Goal: Ask a question: Seek information or help from site administrators or community

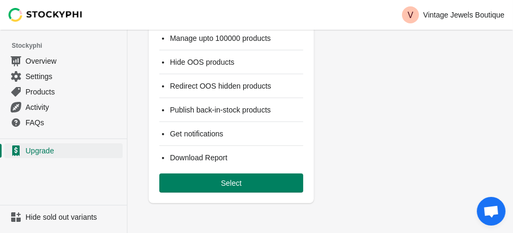
scroll to position [891, 0]
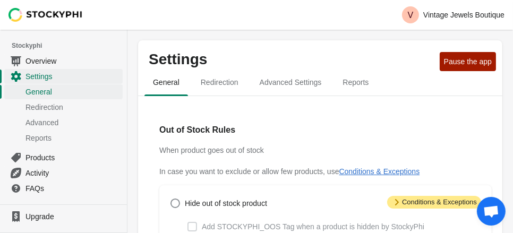
scroll to position [127, 0]
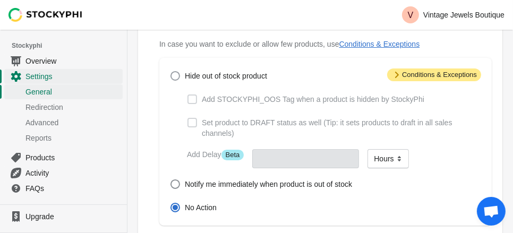
click at [180, 81] on span at bounding box center [175, 76] width 10 height 10
click at [171, 72] on input "Hide out of stock product" at bounding box center [170, 71] width 1 height 1
radio input "true"
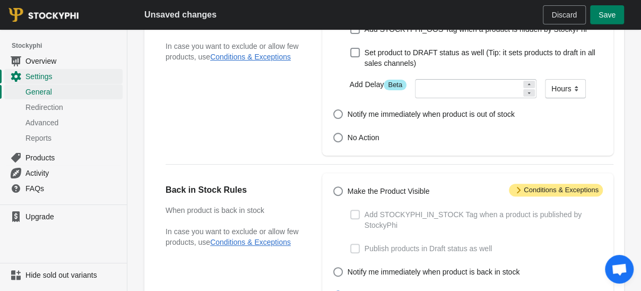
drag, startPoint x: 498, startPoint y: 4, endPoint x: 416, endPoint y: 52, distance: 94.4
click at [301, 52] on div "Out of Stock Rules When product goes out of stock In case you want to exclude o…" at bounding box center [233, 30] width 135 height 64
click at [350, 57] on span at bounding box center [355, 53] width 10 height 10
click at [350, 48] on input "Set product to DRAFT status as well (Tip: it sets products to draft in all sale…" at bounding box center [350, 48] width 1 height 1
checkbox input "true"
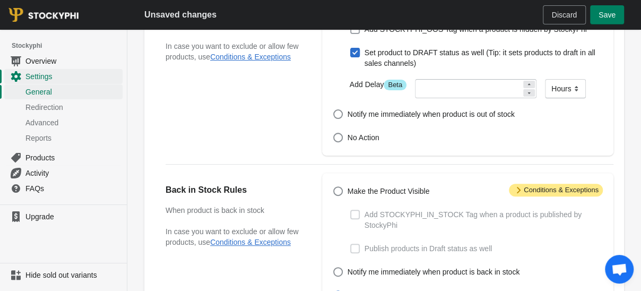
click at [350, 34] on span at bounding box center [355, 29] width 10 height 10
click at [350, 25] on input "Add STOCKYPHI_OOS Tag when a product is hidden by StockyPhi" at bounding box center [350, 24] width 1 height 1
checkbox input "true"
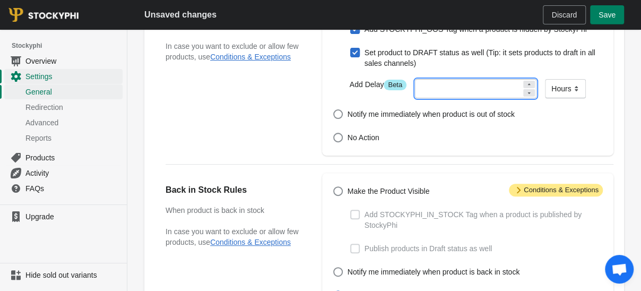
click at [512, 88] on icon at bounding box center [529, 84] width 6 height 6
click at [512, 97] on div at bounding box center [529, 92] width 12 height 7
click at [512, 96] on icon at bounding box center [529, 93] width 6 height 6
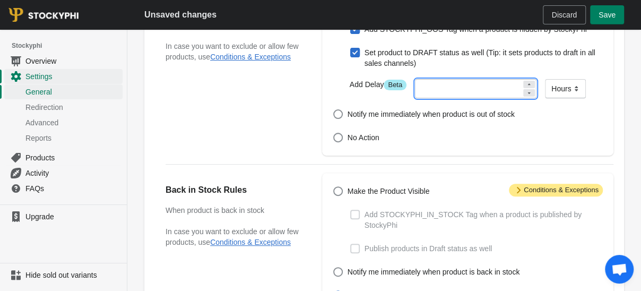
click at [512, 96] on icon at bounding box center [529, 93] width 6 height 6
click at [512, 98] on select "Minutes Hours Days" at bounding box center [565, 88] width 41 height 19
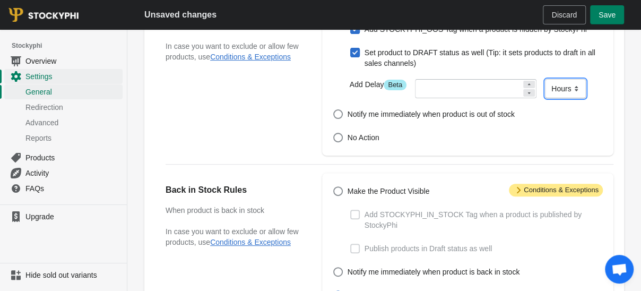
select select "days"
click at [512, 98] on select "Minutes Hours Days" at bounding box center [565, 88] width 41 height 19
click at [512, 98] on select "Minutes Hours Days" at bounding box center [564, 88] width 38 height 19
select select "hours"
click at [512, 98] on select "Minutes Hours Days" at bounding box center [564, 88] width 38 height 19
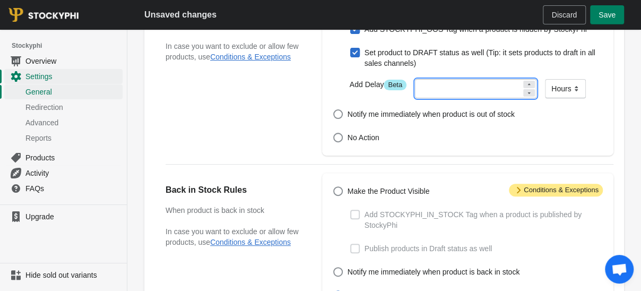
click at [422, 98] on input "number" at bounding box center [468, 88] width 107 height 19
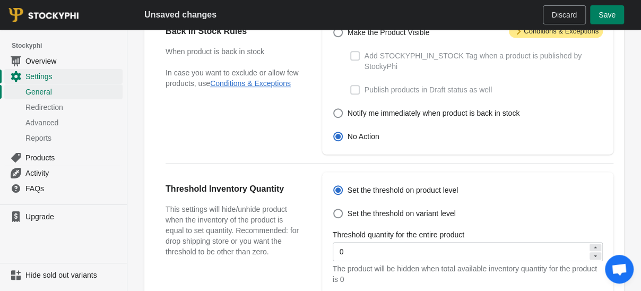
scroll to position [286, 0]
type input "2"
radio input "true"
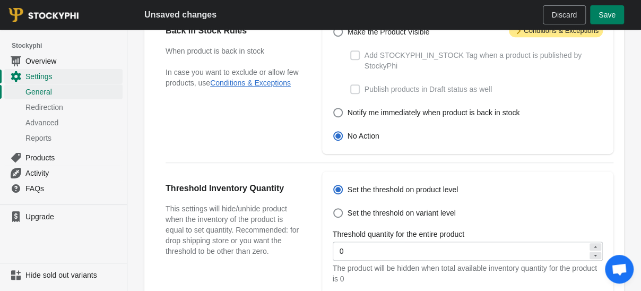
checkbox input "false"
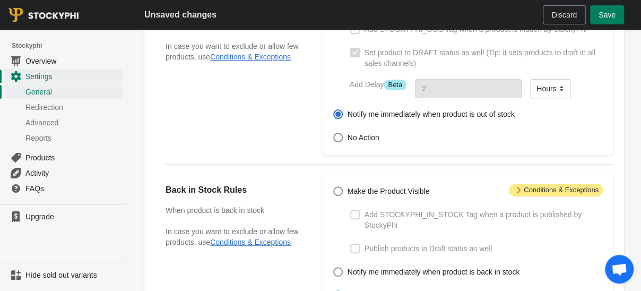
click at [333, 11] on span at bounding box center [338, 6] width 10 height 10
click at [333, 2] on input "Hide out of stock product" at bounding box center [333, 1] width 1 height 1
radio input "true"
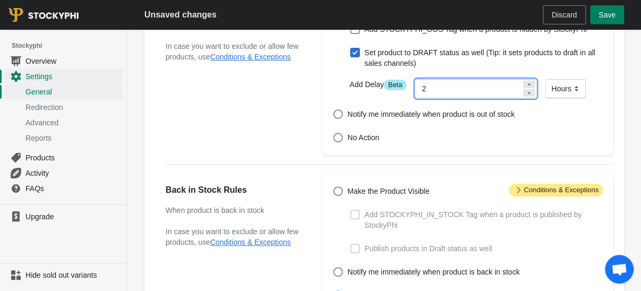
click at [512, 96] on icon at bounding box center [529, 93] width 6 height 6
type input "1"
click at [512, 98] on select "Minutes Hours Days" at bounding box center [565, 88] width 41 height 19
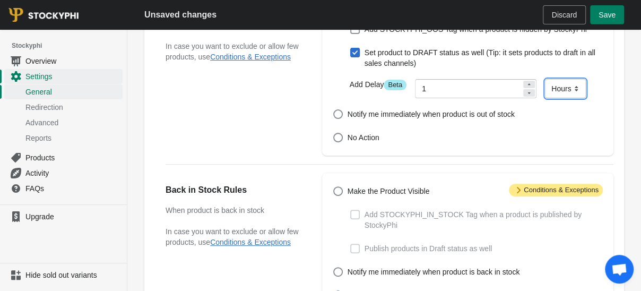
select select "minutes"
click at [512, 98] on select "Minutes Hours Days" at bounding box center [565, 88] width 41 height 19
click at [512, 96] on icon at bounding box center [529, 93] width 6 height 6
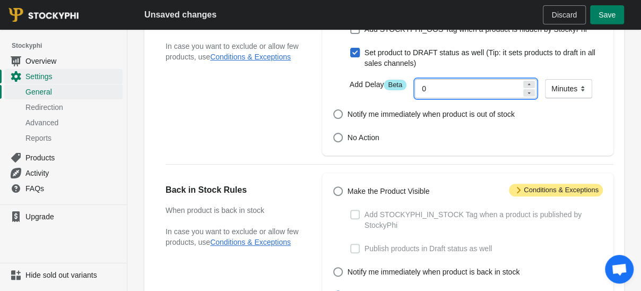
click at [428, 98] on input "0" at bounding box center [468, 88] width 107 height 19
type input "10"
click at [322, 145] on div "Hide out of stock product Add STOCKYPHI_OOS Tag when a product is hidden by Sto…" at bounding box center [462, 71] width 281 height 146
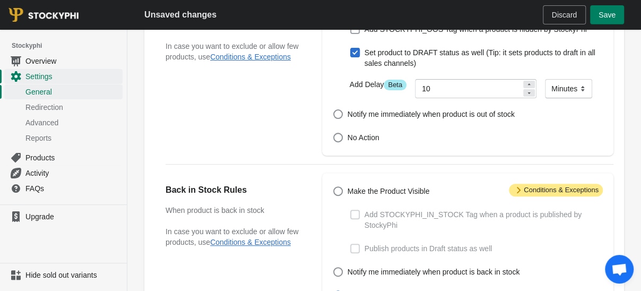
click at [350, 34] on span at bounding box center [355, 29] width 10 height 10
click at [350, 25] on input "Add STOCKYPHI_OOS Tag when a product is hidden by StockyPhi" at bounding box center [350, 24] width 1 height 1
checkbox input "true"
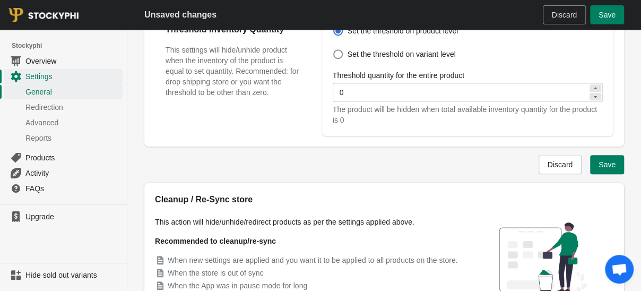
scroll to position [446, 0]
radio input "true"
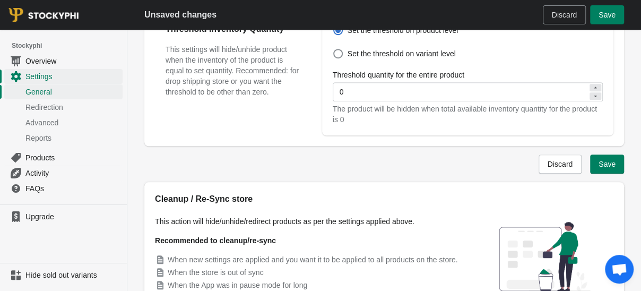
checkbox input "true"
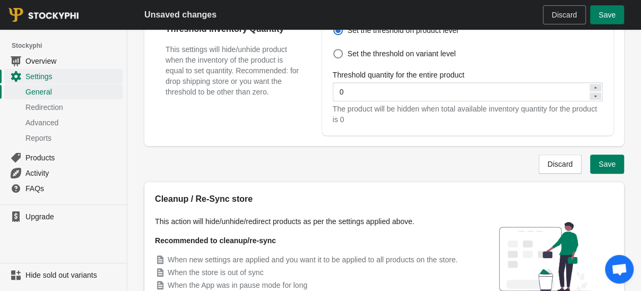
checkbox input "false"
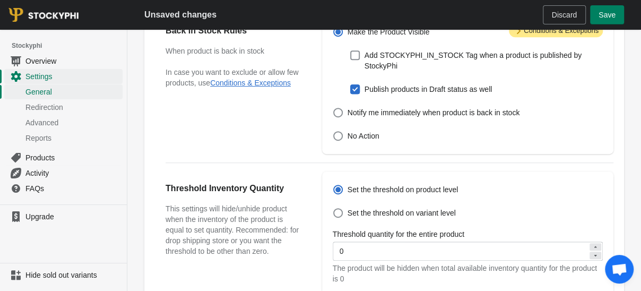
scroll to position [127, 0]
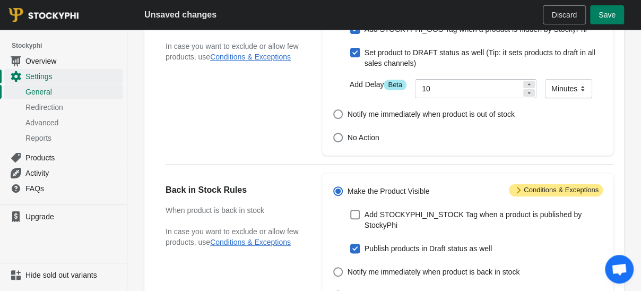
click at [350, 34] on span at bounding box center [355, 29] width 10 height 10
click at [350, 25] on input "Add STOCKYPHI_OOS Tag when a product is hidden by StockyPhi" at bounding box center [350, 24] width 1 height 1
checkbox input "false"
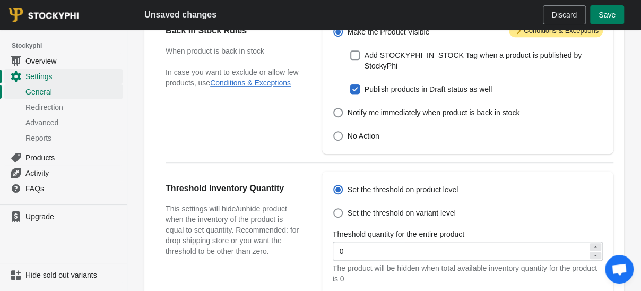
scroll to position [446, 0]
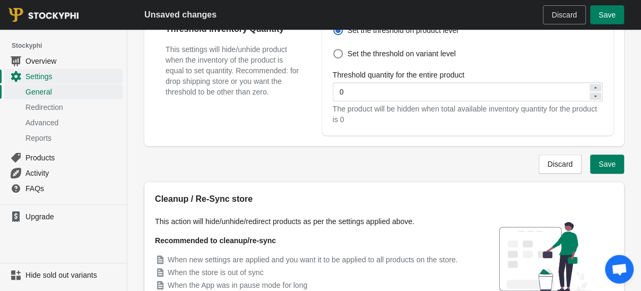
checkbox input "false"
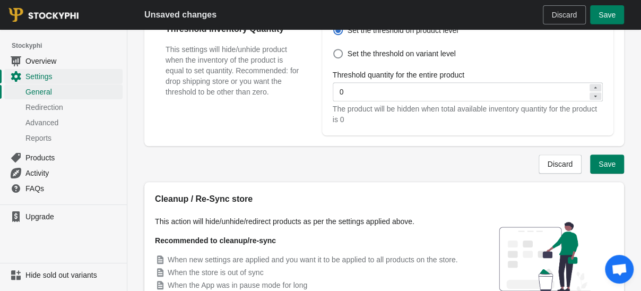
radio input "true"
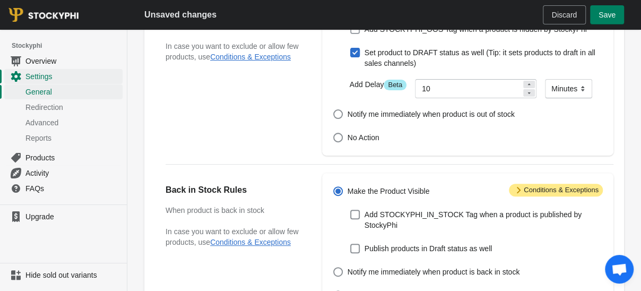
click at [350, 34] on span at bounding box center [355, 29] width 10 height 10
click at [350, 25] on input "Add STOCKYPHI_OOS Tag when a product is hidden by StockyPhi" at bounding box center [350, 24] width 1 height 1
checkbox input "true"
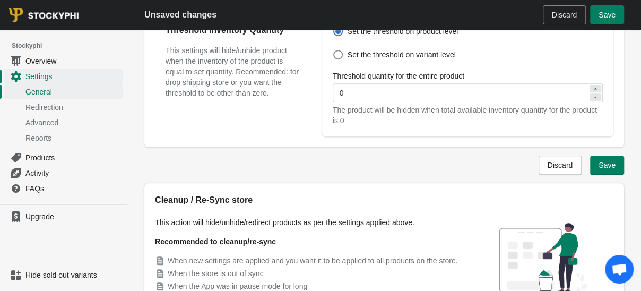
scroll to position [446, 0]
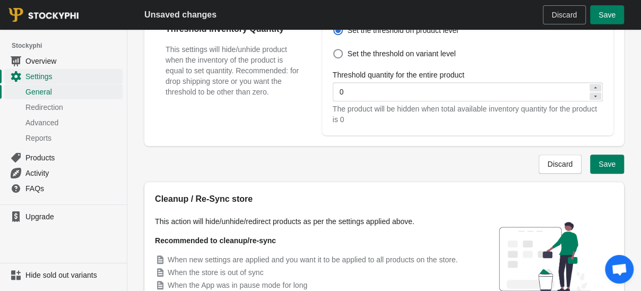
checkbox input "true"
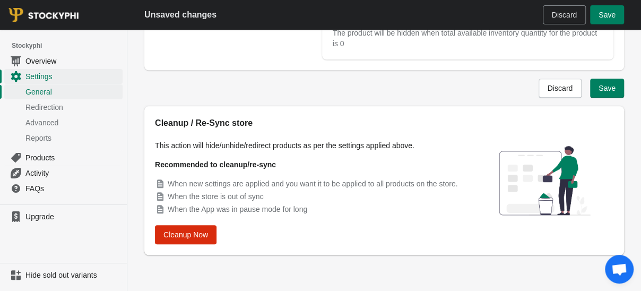
scroll to position [852, 0]
click at [512, 92] on span "Save" at bounding box center [606, 88] width 17 height 8
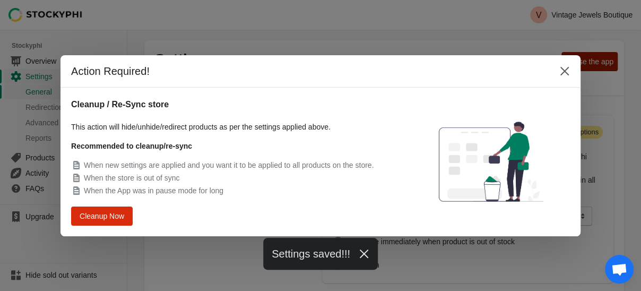
scroll to position [0, 0]
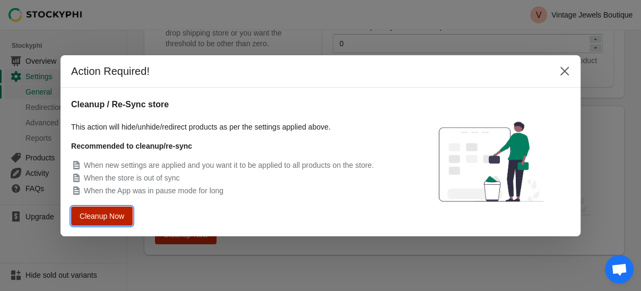
click at [82, 219] on span "Cleanup Now" at bounding box center [102, 215] width 40 height 7
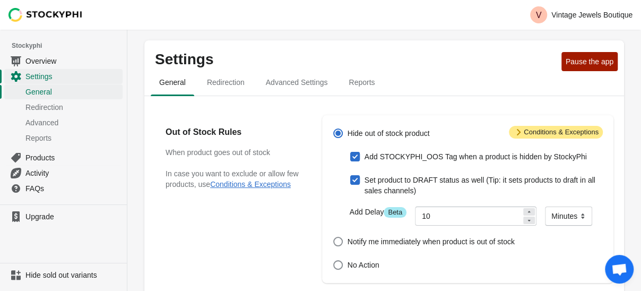
scroll to position [852, 0]
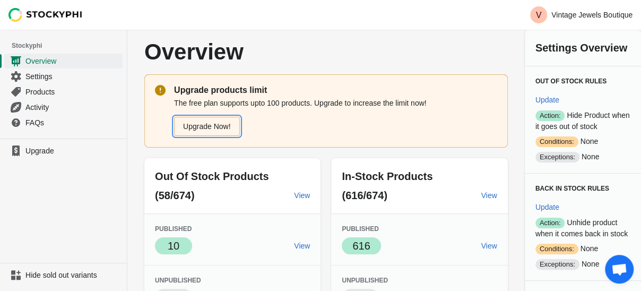
click at [240, 136] on link "Upgrade Now!" at bounding box center [207, 126] width 66 height 19
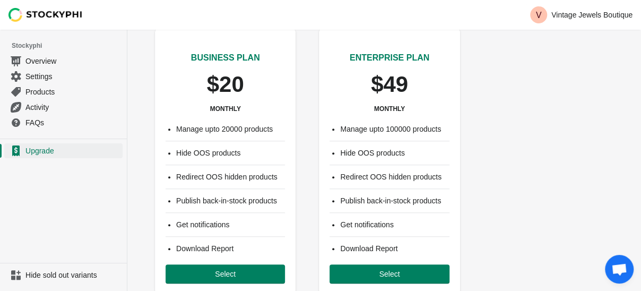
scroll to position [477, 0]
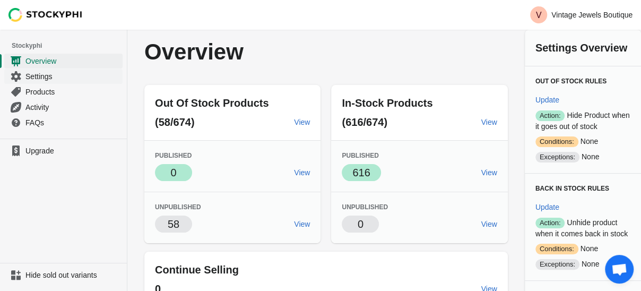
click at [51, 84] on link "Settings" at bounding box center [63, 75] width 118 height 15
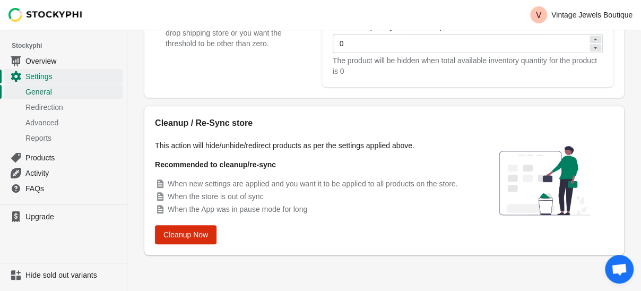
scroll to position [926, 0]
click at [208, 230] on span "Cleanup Now" at bounding box center [185, 234] width 45 height 8
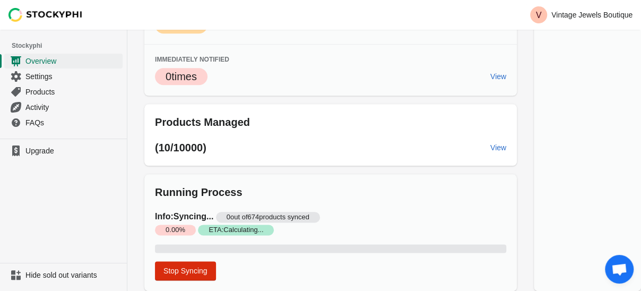
scroll to position [984, 0]
click at [60, 82] on span "Settings" at bounding box center [72, 76] width 95 height 11
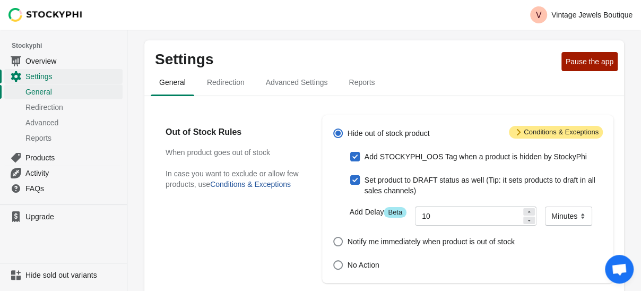
scroll to position [159, 0]
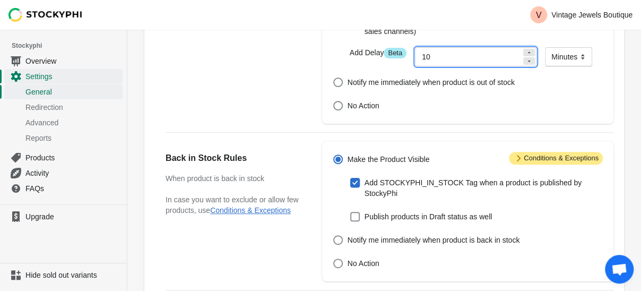
click at [526, 56] on icon at bounding box center [529, 52] width 6 height 6
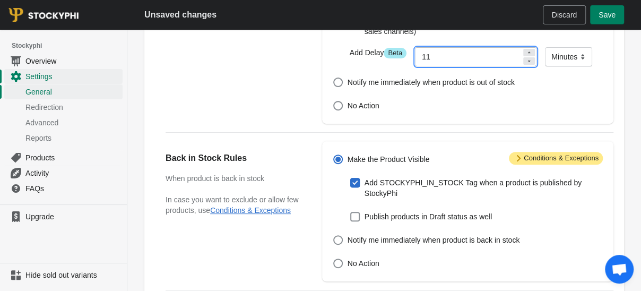
click at [526, 64] on icon at bounding box center [529, 61] width 6 height 6
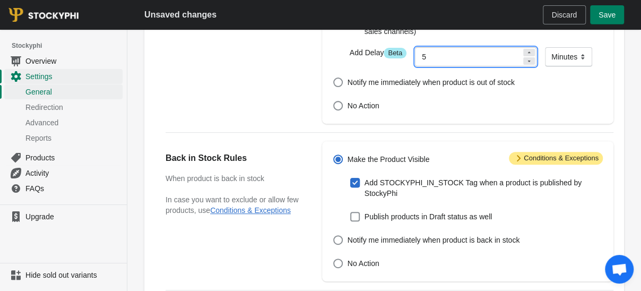
click at [526, 64] on icon at bounding box center [529, 61] width 6 height 6
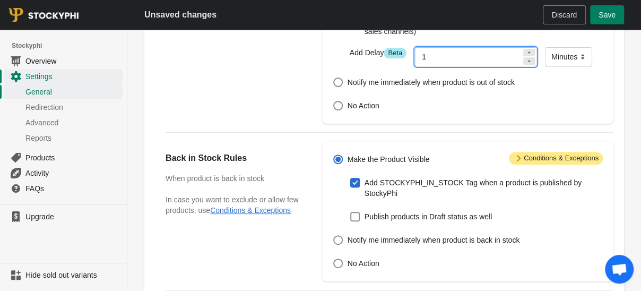
type input "0"
click at [526, 64] on icon at bounding box center [529, 61] width 6 height 6
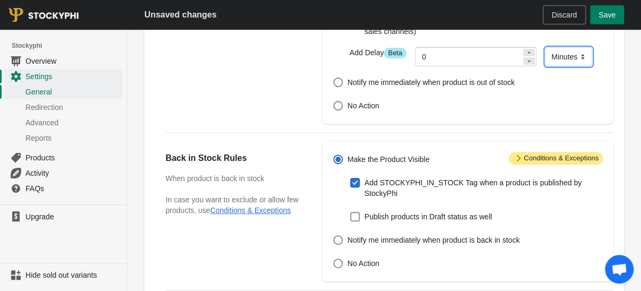
click at [545, 66] on select "Minutes Hours Days" at bounding box center [568, 56] width 47 height 19
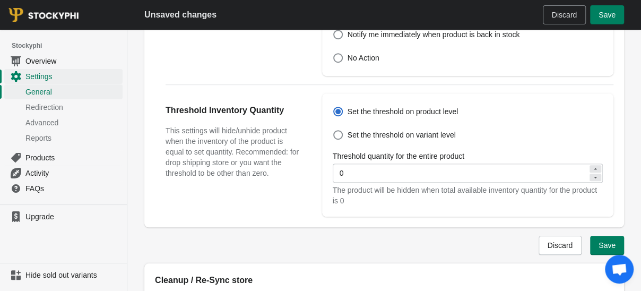
scroll to position [477, 0]
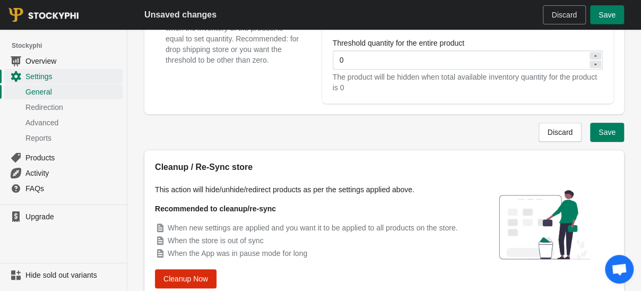
checkbox input "true"
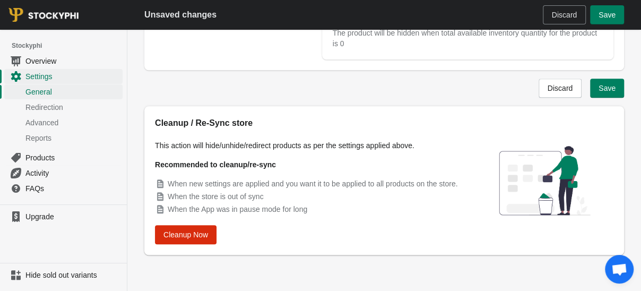
scroll to position [796, 0]
click at [333, 25] on input "0" at bounding box center [460, 15] width 255 height 19
click at [605, 92] on span "Save" at bounding box center [606, 88] width 17 height 8
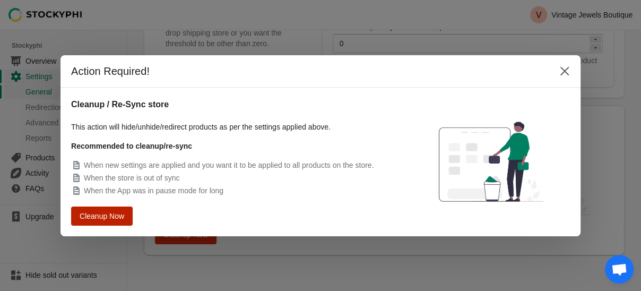
click at [82, 219] on span "Cleanup Now" at bounding box center [102, 215] width 40 height 7
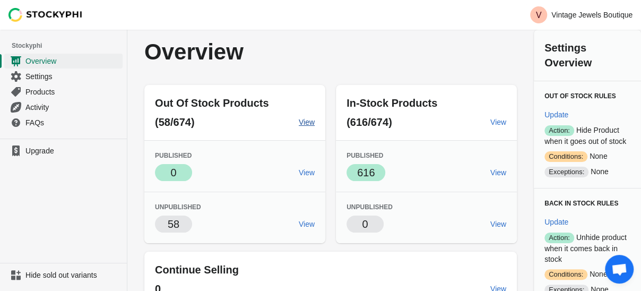
click at [315, 126] on span "View" at bounding box center [307, 122] width 16 height 8
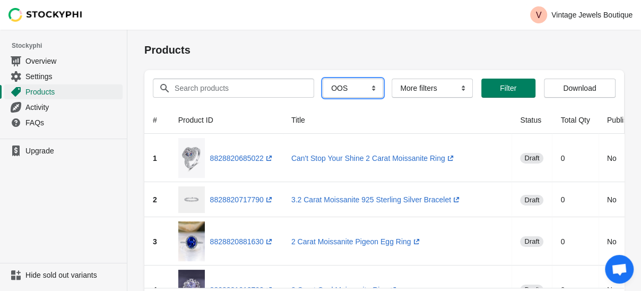
click at [383, 98] on select "All Products InStock InStock Published InStock Un-Published OOS OOS Published O…" at bounding box center [353, 88] width 60 height 19
click at [361, 95] on select "All Products InStock InStock Published InStock Un-Published OOS OOS Published O…" at bounding box center [353, 88] width 60 height 19
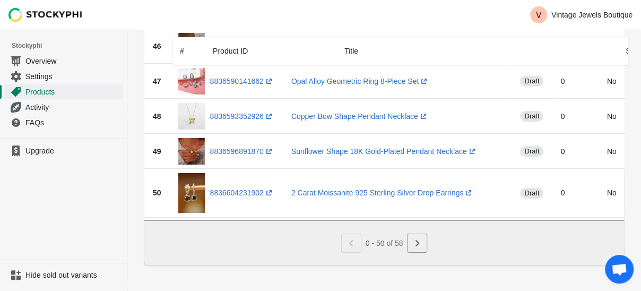
scroll to position [2161, 0]
click at [422, 238] on icon "Next" at bounding box center [417, 243] width 11 height 11
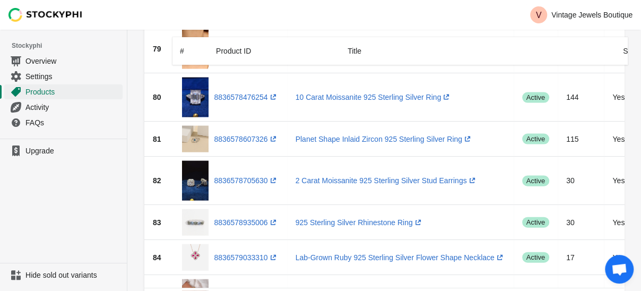
scroll to position [1592, 0]
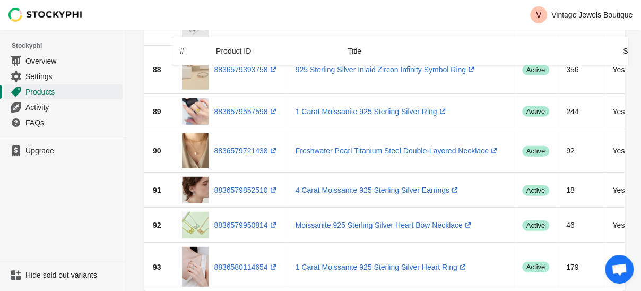
drag, startPoint x: 211, startPoint y: 290, endPoint x: 236, endPoint y: 287, distance: 25.7
click at [236, 288] on div at bounding box center [384, 289] width 480 height 3
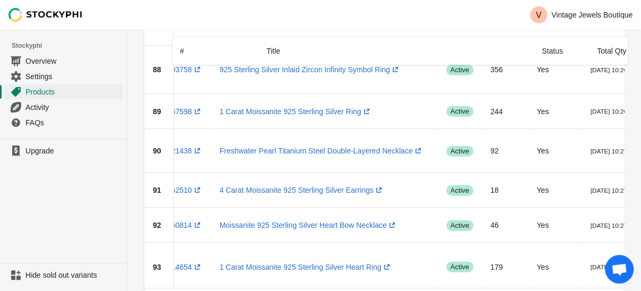
scroll to position [0, 0]
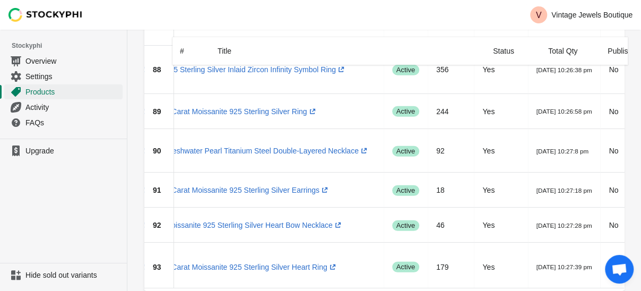
click at [357, 290] on div at bounding box center [384, 289] width 480 height 3
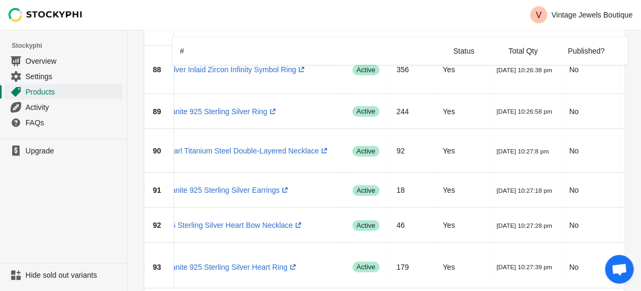
scroll to position [0, 179]
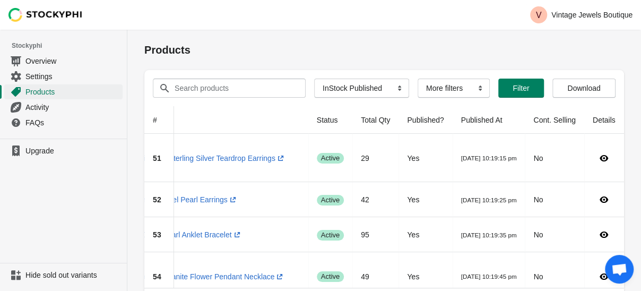
drag, startPoint x: 416, startPoint y: 283, endPoint x: 437, endPoint y: 285, distance: 20.3
click at [437, 288] on div at bounding box center [384, 289] width 480 height 3
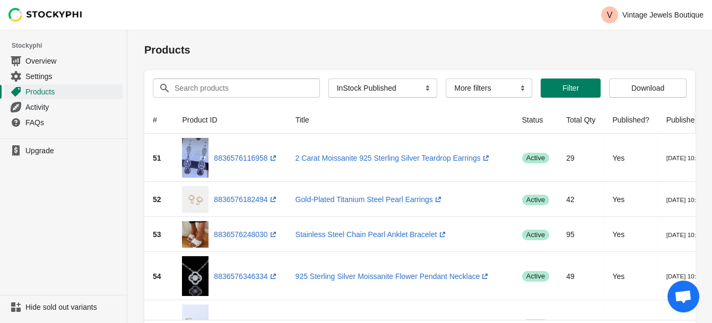
drag, startPoint x: 506, startPoint y: 4, endPoint x: 392, endPoint y: 65, distance: 129.4
click at [392, 57] on h1 "Products" at bounding box center [419, 49] width 551 height 15
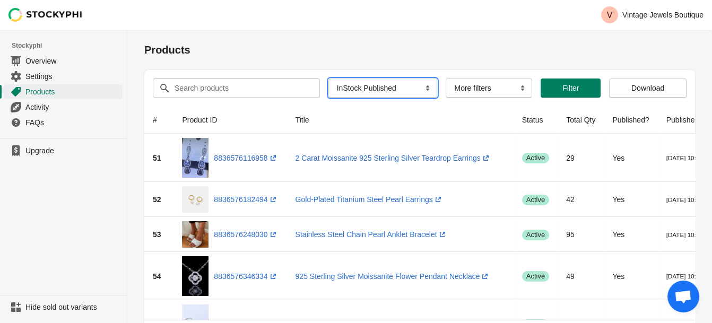
click at [438, 98] on select "All Products InStock InStock Published InStock Un-Published OOS OOS Published O…" at bounding box center [382, 88] width 109 height 19
click at [379, 95] on select "All Products InStock InStock Published InStock Un-Published OOS OOS Published O…" at bounding box center [382, 88] width 109 height 19
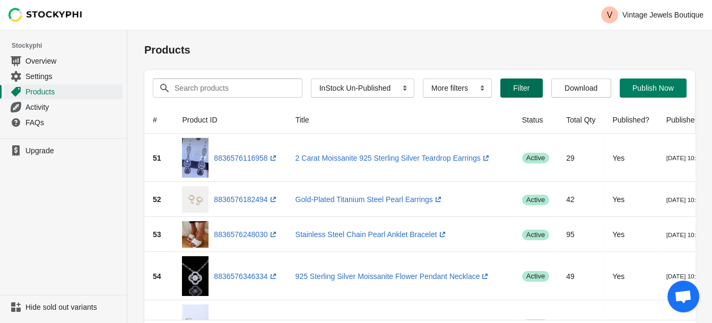
click at [529, 92] on span "Filter" at bounding box center [521, 88] width 16 height 8
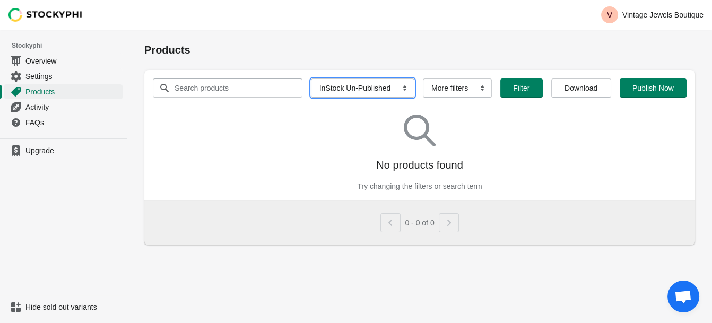
click at [414, 98] on select "All Products InStock InStock Published InStock Un-Published OOS OOS Published O…" at bounding box center [362, 88] width 103 height 19
click at [379, 95] on select "All Products InStock InStock Published InStock Un-Published OOS OOS Published O…" at bounding box center [362, 88] width 103 height 19
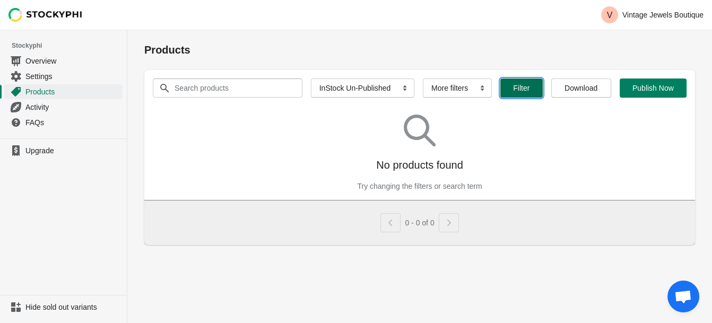
click at [529, 92] on span "Filter" at bounding box center [521, 88] width 16 height 8
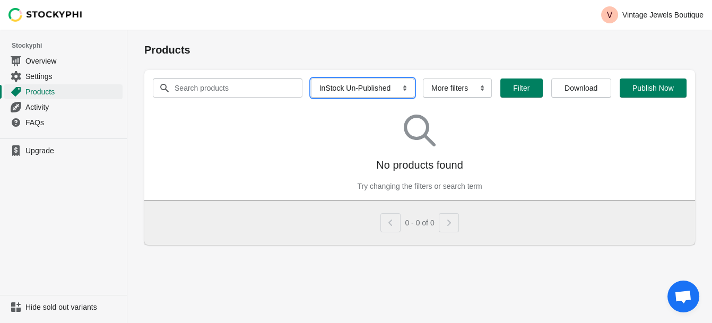
click at [414, 98] on select "All Products InStock InStock Published InStock Un-Published OOS OOS Published O…" at bounding box center [362, 88] width 103 height 19
click at [382, 95] on select "All Products InStock InStock Published InStock Un-Published OOS OOS Published O…" at bounding box center [362, 88] width 103 height 19
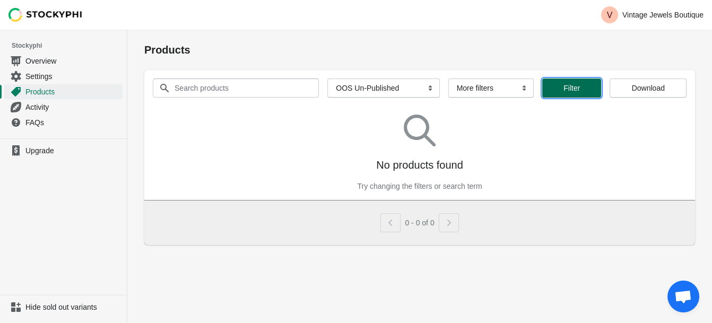
click at [580, 92] on span "Filter" at bounding box center [571, 88] width 16 height 8
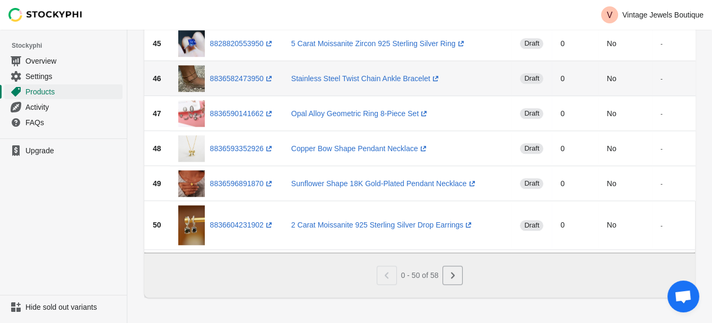
scroll to position [2127, 0]
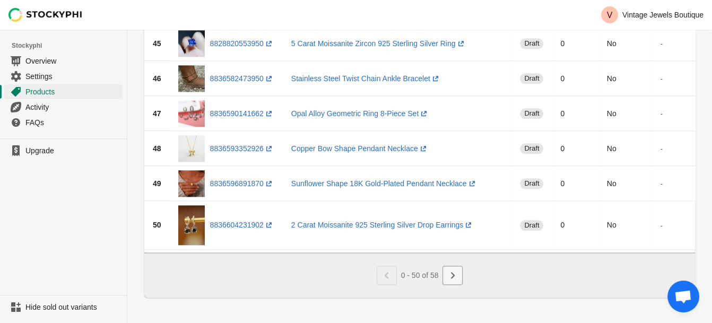
click at [458, 270] on icon "Next" at bounding box center [452, 275] width 11 height 11
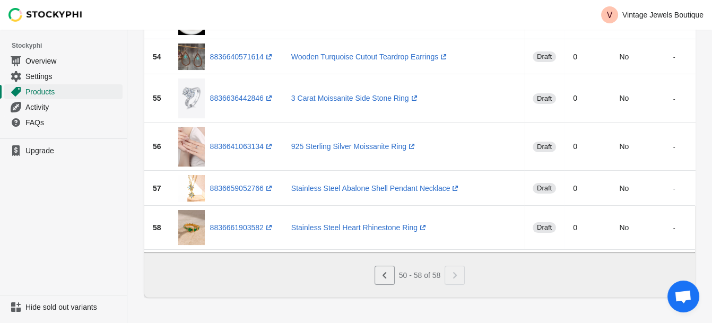
scroll to position [312, 0]
click at [387, 270] on icon "Previous" at bounding box center [384, 275] width 11 height 11
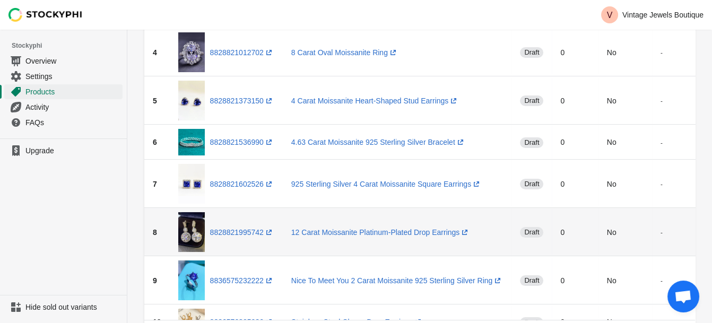
scroll to position [0, 0]
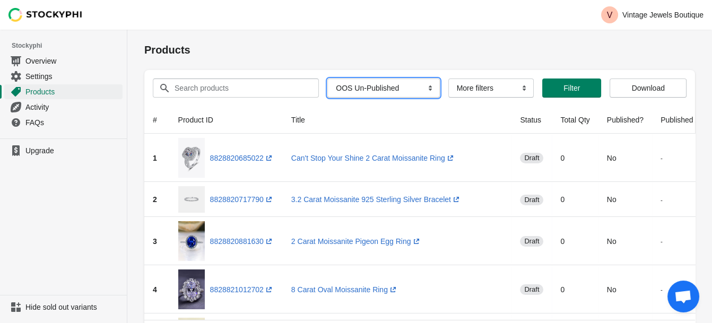
click at [439, 98] on select "All Products InStock InStock Published InStock Un-Published OOS OOS Published O…" at bounding box center [383, 88] width 112 height 19
select select "oos_published"
click at [366, 95] on select "All Products InStock InStock Published InStock Un-Published OOS OOS Published O…" at bounding box center [383, 88] width 112 height 19
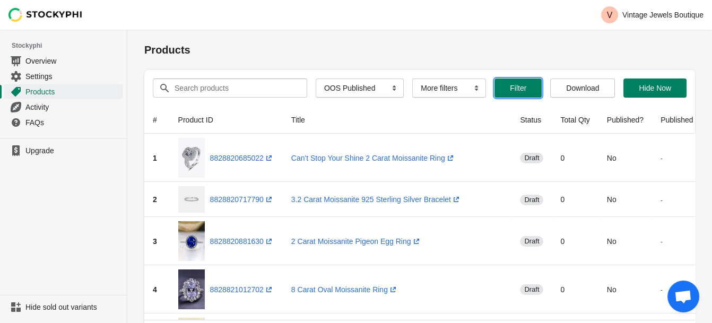
click at [526, 92] on span "Filter" at bounding box center [518, 88] width 16 height 8
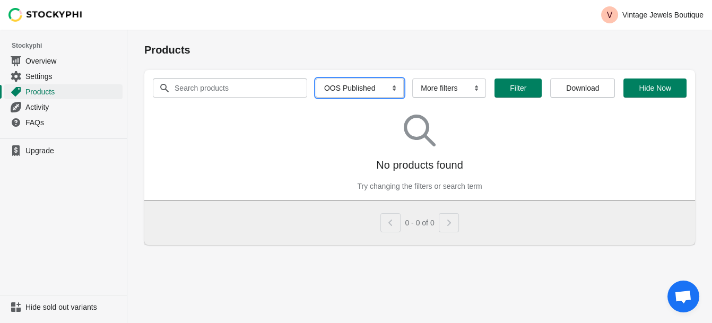
click at [404, 98] on select "All Products InStock InStock Published InStock Un-Published OOS OOS Published O…" at bounding box center [360, 88] width 88 height 19
click at [366, 95] on select "All Products InStock InStock Published InStock Un-Published OOS OOS Published O…" at bounding box center [360, 88] width 88 height 19
click at [533, 92] on span "Filter" at bounding box center [518, 88] width 30 height 8
click at [37, 66] on span "Overview" at bounding box center [72, 61] width 95 height 11
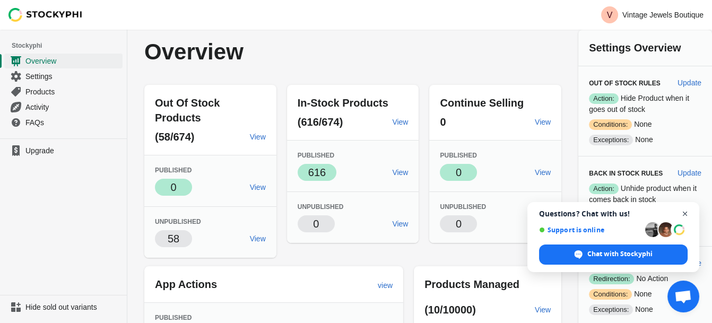
click at [689, 212] on span "Open chat" at bounding box center [685, 213] width 13 height 13
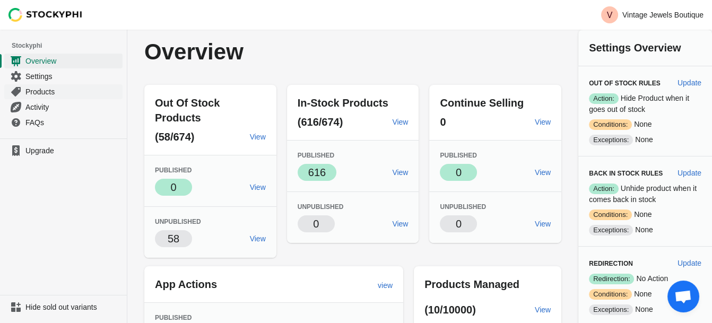
click at [58, 97] on span "Products" at bounding box center [72, 91] width 95 height 11
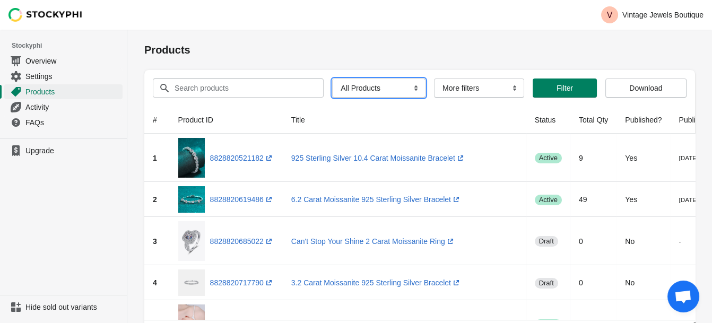
click at [425, 98] on select "All Products InStock InStock Published InStock Un-Published OOS OOS Published O…" at bounding box center [378, 88] width 93 height 19
click at [379, 95] on select "All Products InStock InStock Published InStock Un-Published OOS OOS Published O…" at bounding box center [378, 88] width 93 height 19
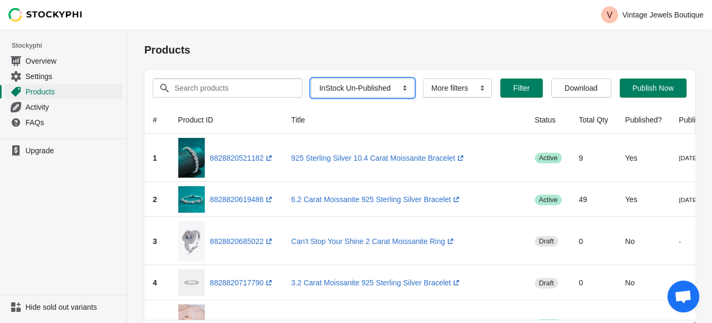
click at [414, 98] on select "All Products InStock InStock Published InStock Un-Published OOS OOS Published O…" at bounding box center [362, 88] width 103 height 19
click at [379, 95] on select "All Products InStock InStock Published InStock Un-Published OOS OOS Published O…" at bounding box center [362, 88] width 103 height 19
click at [529, 92] on span "Filter" at bounding box center [521, 88] width 16 height 8
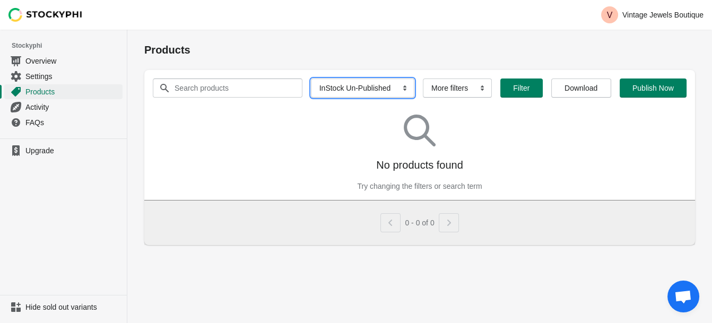
click at [414, 98] on select "All Products InStock InStock Published InStock Un-Published OOS OOS Published O…" at bounding box center [362, 88] width 103 height 19
click at [366, 95] on select "All Products InStock InStock Published InStock Un-Published OOS OOS Published O…" at bounding box center [362, 88] width 103 height 19
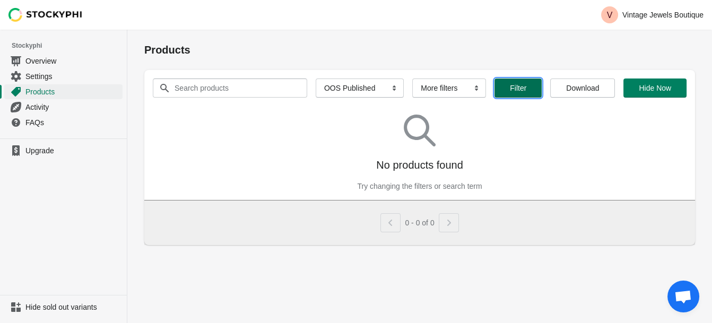
click at [526, 92] on span "Filter" at bounding box center [518, 88] width 16 height 8
click at [404, 98] on select "All Products InStock InStock Published InStock Un-Published OOS OOS Published O…" at bounding box center [360, 88] width 88 height 19
click at [382, 95] on select "All Products InStock InStock Published InStock Un-Published OOS OOS Published O…" at bounding box center [360, 88] width 88 height 19
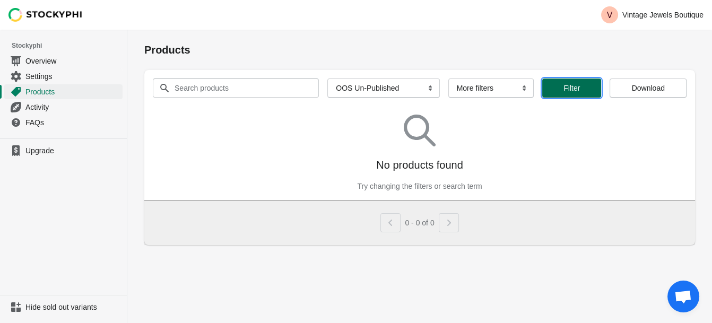
click at [601, 98] on button "Filter" at bounding box center [571, 88] width 59 height 19
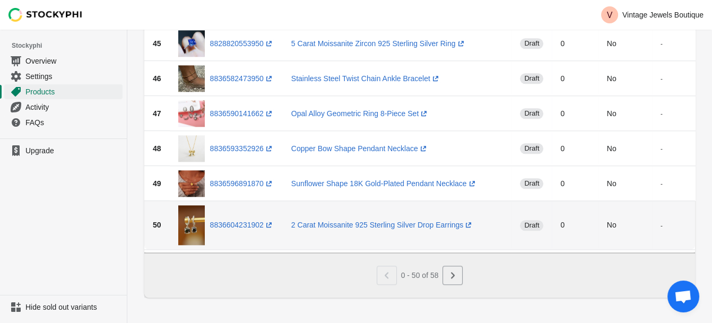
scroll to position [2127, 0]
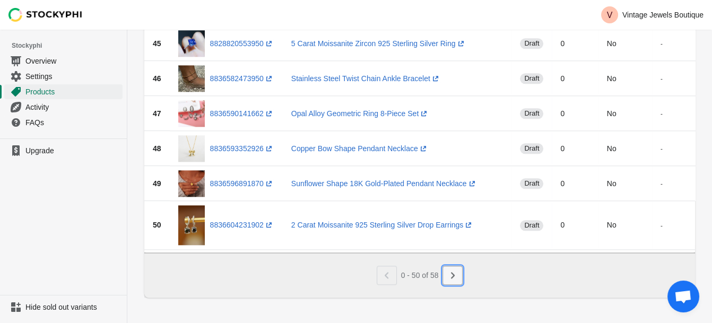
click at [458, 270] on icon "Next" at bounding box center [452, 275] width 11 height 11
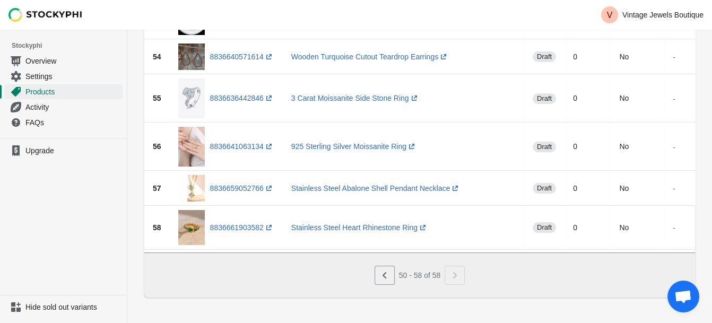
scroll to position [312, 0]
click at [386, 272] on icon "Previous" at bounding box center [385, 275] width 4 height 6
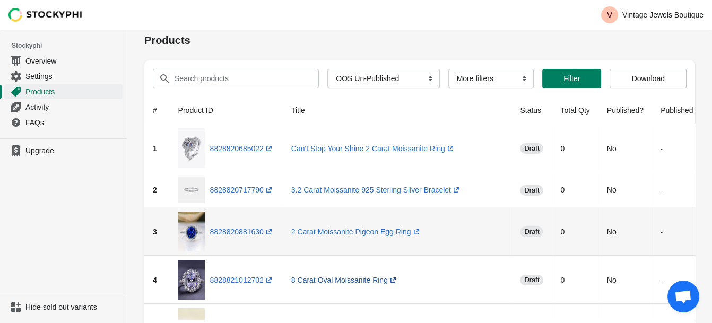
scroll to position [0, 0]
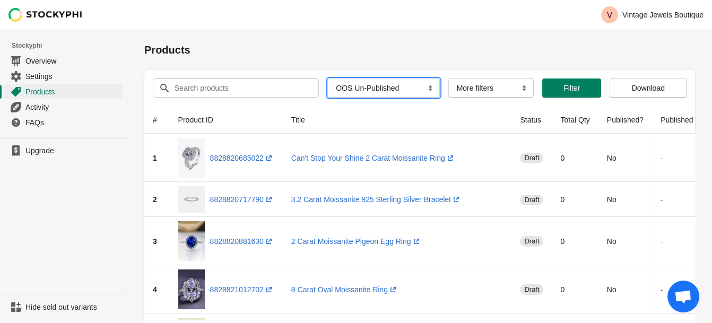
click at [439, 98] on select "All Products InStock InStock Published InStock Un-Published OOS OOS Published O…" at bounding box center [383, 88] width 112 height 19
click at [366, 95] on select "All Products InStock InStock Published InStock Un-Published OOS OOS Published O…" at bounding box center [383, 88] width 112 height 19
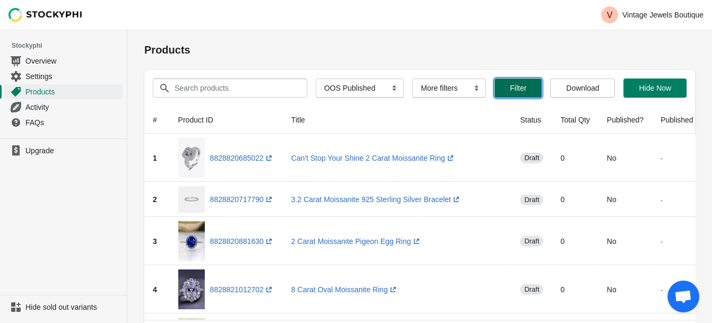
click at [526, 92] on span "Filter" at bounding box center [518, 88] width 16 height 8
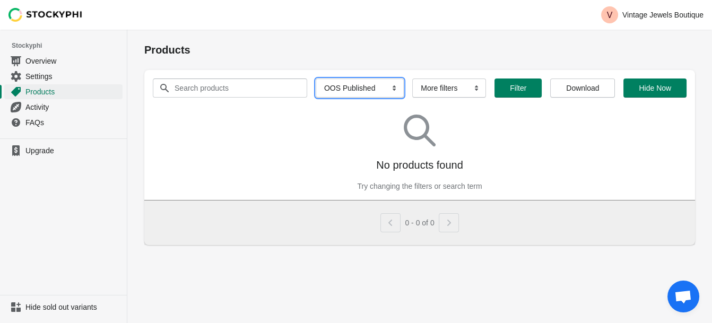
click at [404, 98] on select "All Products InStock InStock Published InStock Un-Published OOS OOS Published O…" at bounding box center [360, 88] width 88 height 19
select select "oos"
click at [375, 95] on select "All Products InStock InStock Published InStock Un-Published OOS OOS Published O…" at bounding box center [360, 88] width 88 height 19
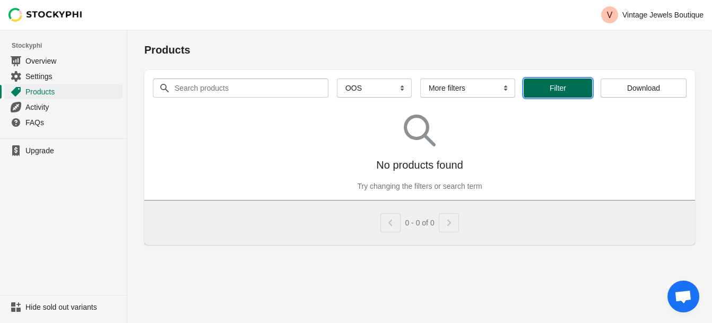
click at [566, 92] on span "Filter" at bounding box center [558, 88] width 16 height 8
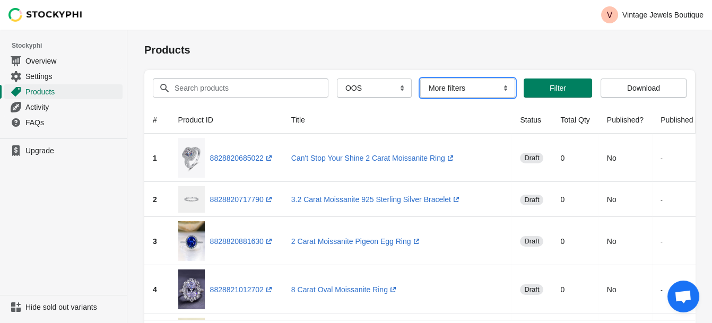
click at [515, 98] on select "More filters Delayed product hide" at bounding box center [467, 88] width 95 height 19
click at [512, 134] on th "Title" at bounding box center [397, 120] width 229 height 28
click at [515, 98] on select "More filters Delayed product hide" at bounding box center [467, 88] width 95 height 19
select select "hide_delayed"
click at [428, 95] on select "More filters Delayed product hide" at bounding box center [467, 88] width 95 height 19
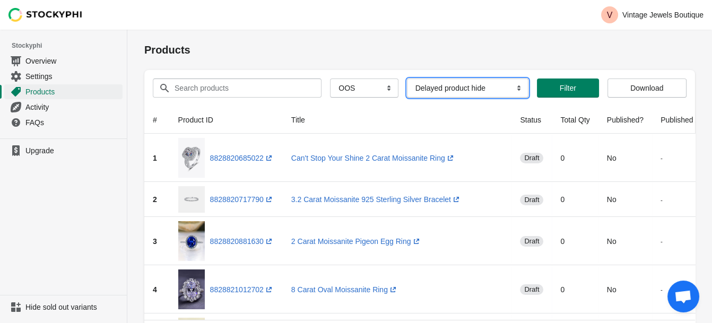
click at [529, 98] on select "More filters Delayed product hide" at bounding box center [468, 88] width 122 height 19
click at [444, 95] on select "More filters Delayed product hide" at bounding box center [468, 88] width 122 height 19
click at [515, 98] on select "More filters Delayed product hide" at bounding box center [467, 88] width 95 height 19
select select "hide_delayed"
click at [428, 95] on select "More filters Delayed product hide" at bounding box center [467, 88] width 95 height 19
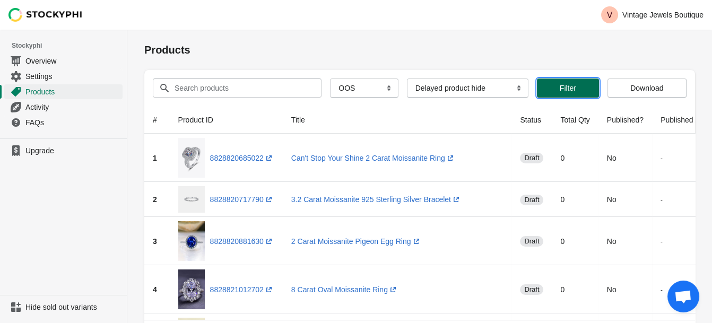
click at [576, 92] on span "Filter" at bounding box center [568, 88] width 16 height 8
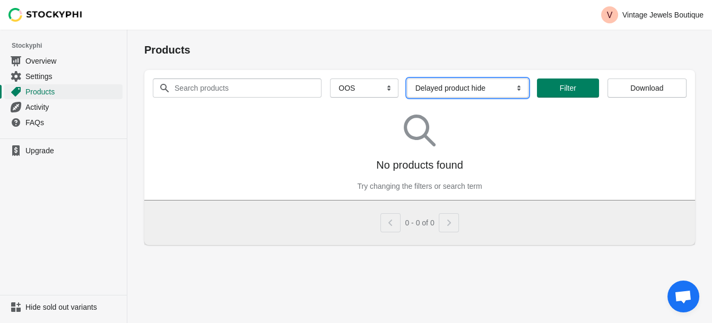
click at [529, 98] on select "More filters Delayed product hide" at bounding box center [468, 88] width 122 height 19
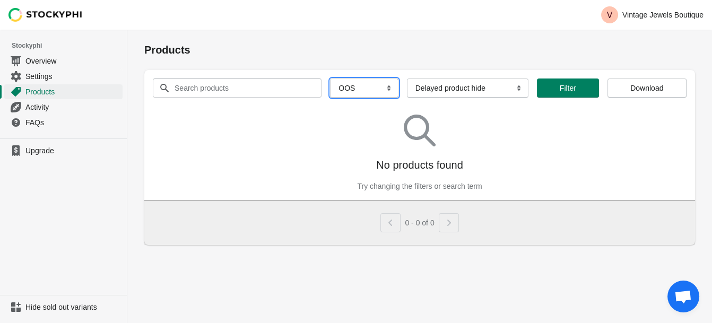
click at [398, 98] on select "All Products InStock InStock Published InStock Un-Published OOS OOS Published O…" at bounding box center [364, 88] width 68 height 19
click at [375, 95] on select "All Products InStock InStock Published InStock Un-Published OOS OOS Published O…" at bounding box center [364, 88] width 68 height 19
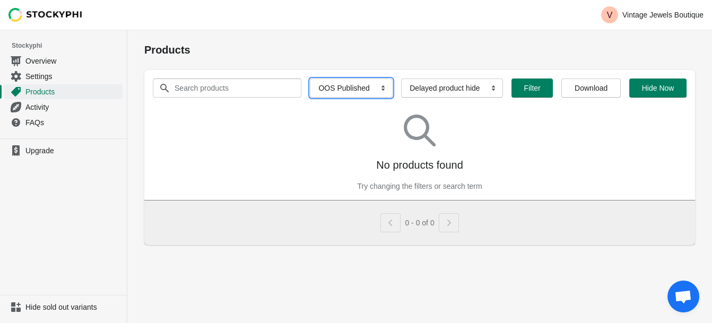
click at [393, 98] on select "All Products InStock InStock Published InStock Un-Published OOS OOS Published O…" at bounding box center [351, 88] width 83 height 19
click at [371, 95] on select "All Products InStock InStock Published InStock Un-Published OOS OOS Published O…" at bounding box center [351, 88] width 83 height 19
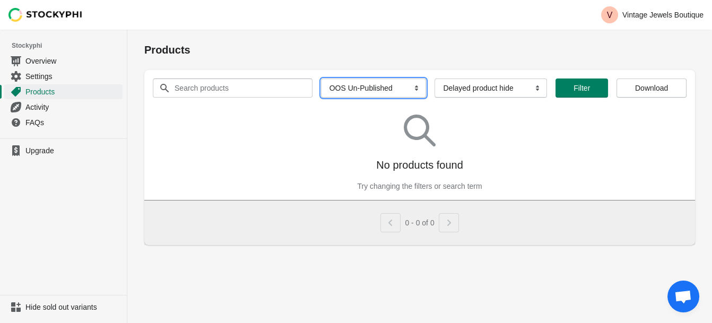
click at [427, 98] on select "All Products InStock InStock Published InStock Un-Published OOS OOS Published O…" at bounding box center [374, 88] width 106 height 19
click at [368, 95] on select "All Products InStock InStock Published InStock Un-Published OOS OOS Published O…" at bounding box center [374, 88] width 106 height 19
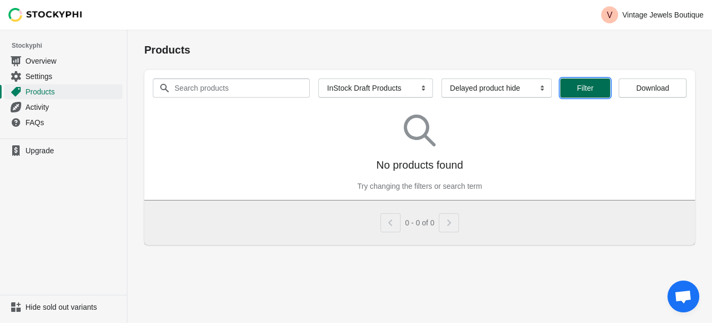
click at [602, 92] on span "Filter" at bounding box center [585, 88] width 33 height 8
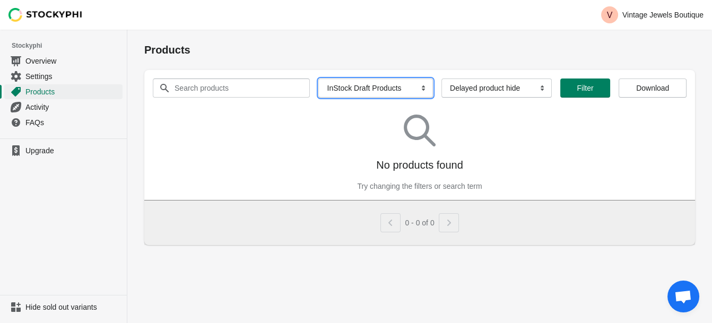
click at [433, 98] on select "All Products InStock InStock Published InStock Un-Published OOS OOS Published O…" at bounding box center [375, 88] width 115 height 19
click at [370, 95] on select "All Products InStock InStock Published InStock Un-Published OOS OOS Published O…" at bounding box center [375, 88] width 115 height 19
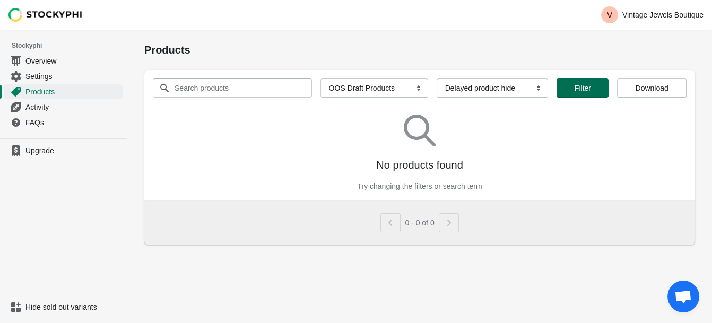
click at [609, 98] on button "Filter" at bounding box center [583, 88] width 52 height 19
click at [428, 98] on select "All Products InStock InStock Published InStock Un-Published OOS OOS Published O…" at bounding box center [374, 88] width 108 height 19
click at [378, 95] on select "All Products InStock InStock Published InStock Un-Published OOS OOS Published O…" at bounding box center [374, 88] width 108 height 19
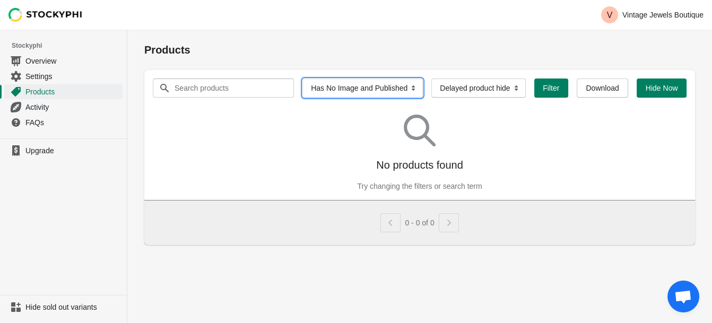
click at [423, 98] on select "All Products InStock InStock Published InStock Un-Published OOS OOS Published O…" at bounding box center [362, 88] width 120 height 19
click at [381, 95] on select "All Products InStock InStock Published InStock Un-Published OOS OOS Published O…" at bounding box center [362, 88] width 120 height 19
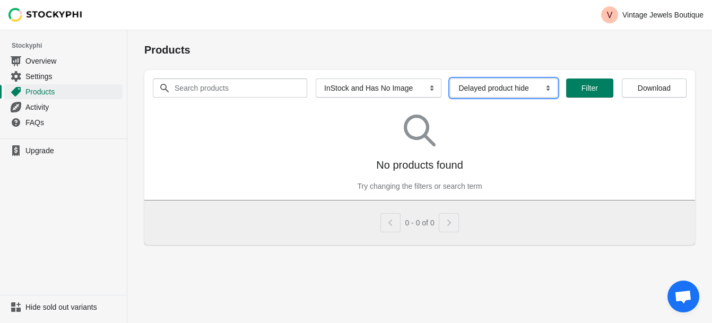
click at [557, 98] on select "More filters Delayed product hide" at bounding box center [503, 88] width 107 height 19
click at [563, 57] on h1 "Products" at bounding box center [419, 49] width 551 height 15
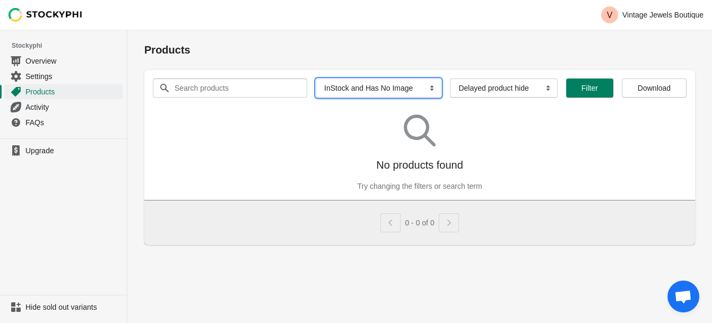
click at [441, 98] on select "All Products InStock InStock Published InStock Un-Published OOS OOS Published O…" at bounding box center [379, 88] width 126 height 19
click at [371, 95] on select "All Products InStock InStock Published InStock Un-Published OOS OOS Published O…" at bounding box center [379, 88] width 126 height 19
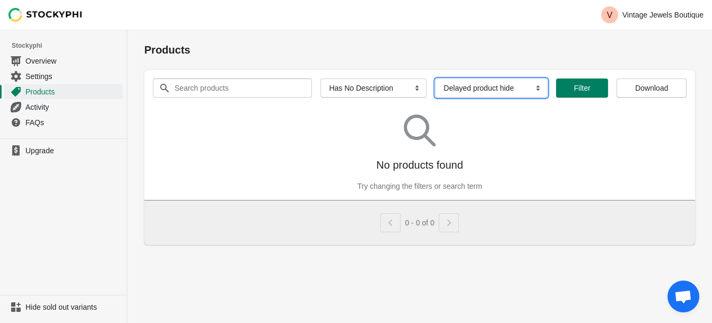
click at [548, 98] on select "More filters Delayed product hide" at bounding box center [491, 88] width 112 height 19
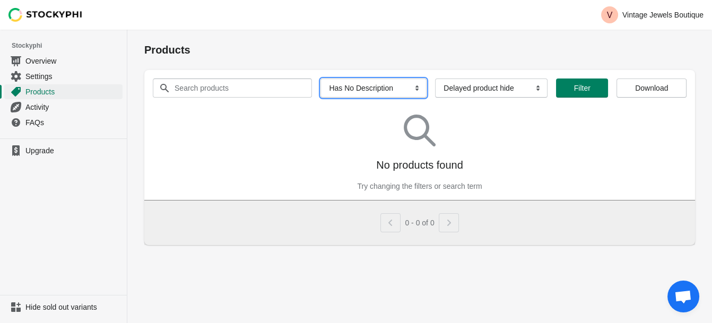
click at [427, 98] on select "All Products InStock InStock Published InStock Un-Published OOS OOS Published O…" at bounding box center [373, 88] width 106 height 19
click at [374, 95] on select "All Products InStock InStock Published InStock Un-Published OOS OOS Published O…" at bounding box center [373, 88] width 106 height 19
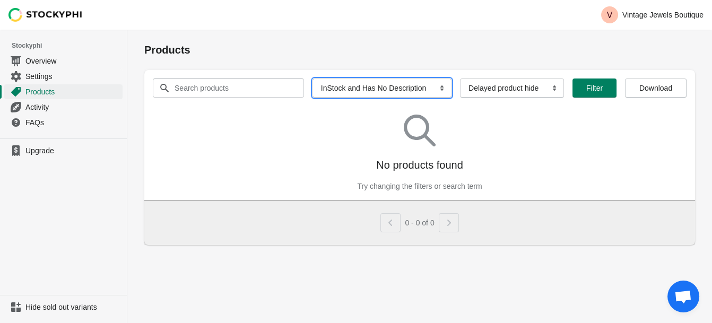
click at [451, 98] on select "All Products InStock InStock Published InStock Un-Published OOS OOS Published O…" at bounding box center [381, 88] width 139 height 19
click at [371, 95] on select "All Products InStock InStock Published InStock Un-Published OOS OOS Published O…" at bounding box center [381, 88] width 139 height 19
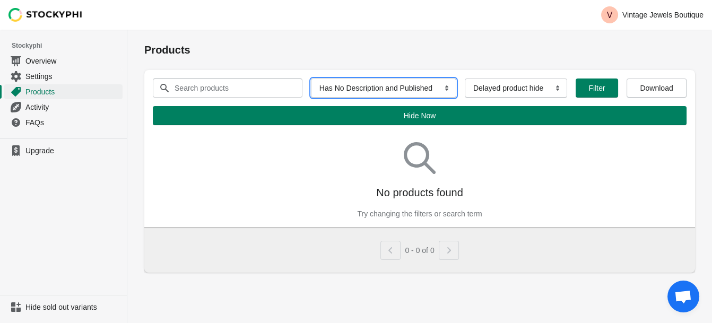
click at [456, 98] on select "All Products InStock InStock Published InStock Un-Published OOS OOS Published O…" at bounding box center [383, 88] width 145 height 19
click at [374, 95] on select "All Products InStock InStock Published InStock Un-Published OOS OOS Published O…" at bounding box center [383, 88] width 145 height 19
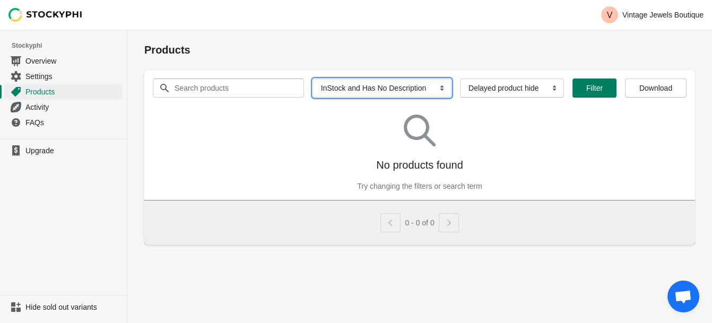
click at [451, 98] on select "All Products InStock InStock Published InStock Un-Published OOS OOS Published O…" at bounding box center [381, 88] width 139 height 19
select select "managed_products"
click at [367, 95] on select "All Products InStock InStock Published InStock Un-Published OOS OOS Published O…" at bounding box center [381, 88] width 139 height 19
click at [434, 98] on select "All Products InStock InStock Published InStock Un-Published OOS OOS Published O…" at bounding box center [376, 88] width 116 height 19
select select
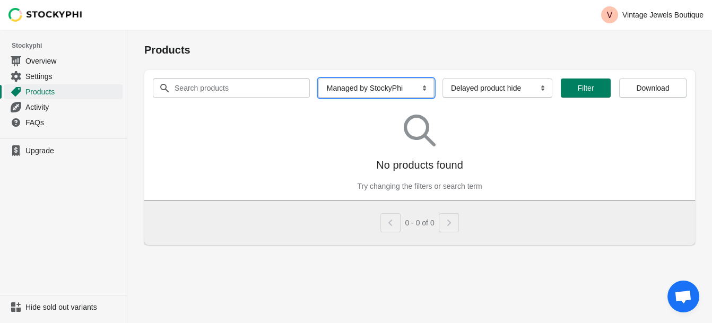
click at [378, 95] on select "All Products InStock InStock Published InStock Un-Published OOS OOS Published O…" at bounding box center [376, 88] width 116 height 19
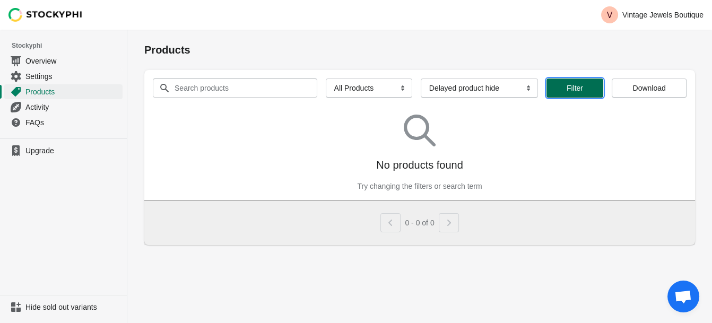
click at [583, 92] on span "Filter" at bounding box center [575, 88] width 16 height 8
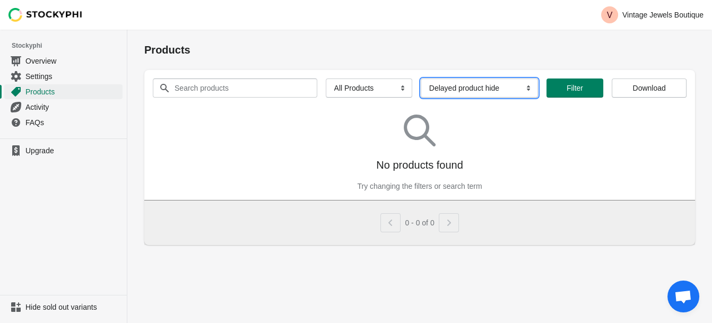
click at [530, 98] on select "More filters Delayed product hide" at bounding box center [479, 88] width 117 height 19
select select
click at [462, 95] on select "More filters Delayed product hide" at bounding box center [479, 88] width 117 height 19
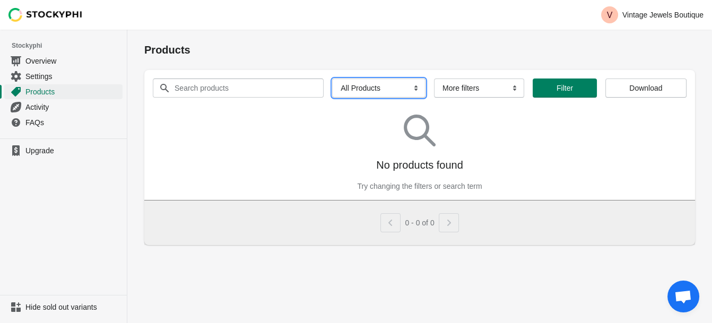
click at [425, 98] on select "All Products InStock InStock Published InStock Un-Published OOS OOS Published O…" at bounding box center [378, 88] width 93 height 19
click at [369, 95] on select "All Products InStock InStock Published InStock Un-Published OOS OOS Published O…" at bounding box center [378, 88] width 93 height 19
click at [543, 98] on div "Search products Clear All Products InStock InStock Published InStock Un-Publish…" at bounding box center [415, 84] width 542 height 28
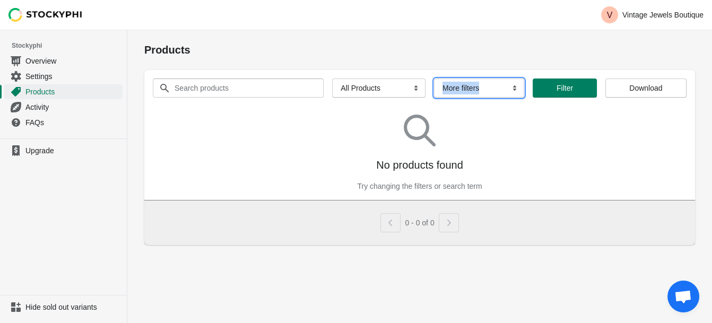
drag, startPoint x: 543, startPoint y: 108, endPoint x: 531, endPoint y: 111, distance: 12.5
click at [524, 98] on select "More filters Delayed product hide" at bounding box center [479, 88] width 90 height 19
click at [462, 95] on select "More filters Delayed product hide" at bounding box center [479, 88] width 90 height 19
click at [526, 106] on div "Search products Clear All Products InStock InStock Published InStock Un-Publish…" at bounding box center [419, 88] width 551 height 36
drag, startPoint x: 535, startPoint y: 145, endPoint x: 516, endPoint y: 108, distance: 41.3
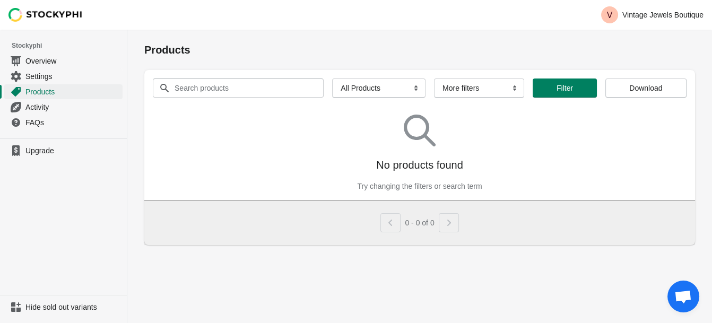
click at [535, 144] on div "No products found Try changing the filters or search term" at bounding box center [420, 148] width 534 height 85
click at [573, 92] on span "Filter" at bounding box center [565, 88] width 16 height 8
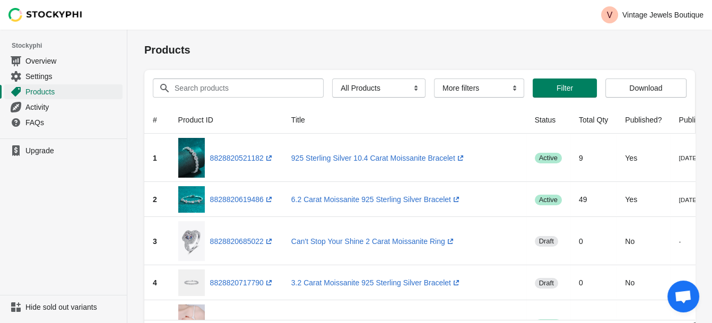
click at [682, 296] on span "Open chat" at bounding box center [683, 297] width 18 height 15
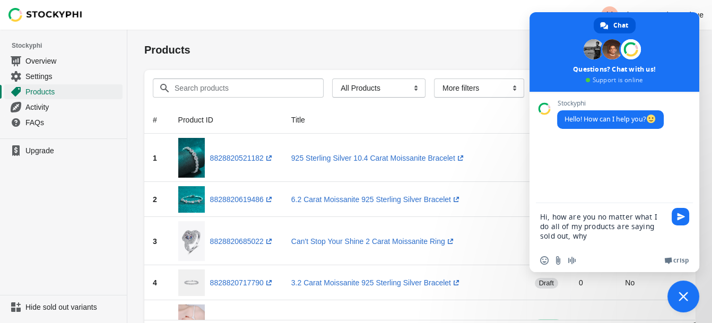
type textarea "Hi, how are you no matter what I do all of my products are saying sold out, why?"
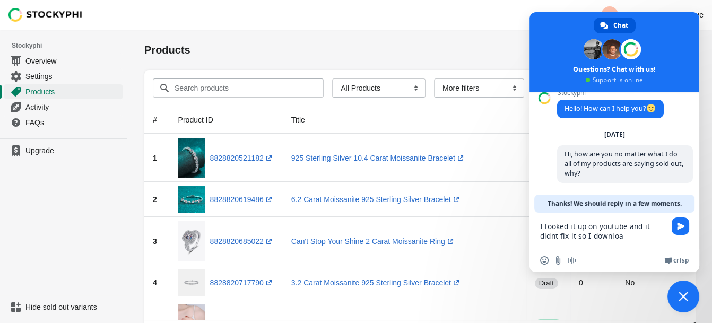
scroll to position [15, 0]
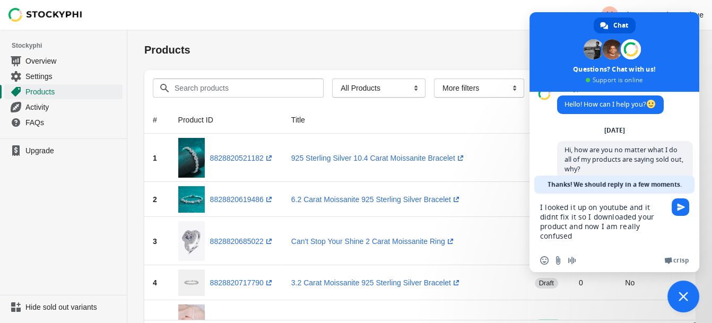
type textarea "I looked it up on youtube and it didnt fix it so I downloaded your product and …"
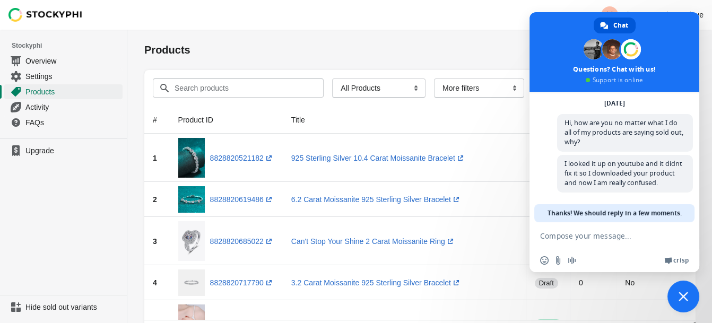
scroll to position [55, 0]
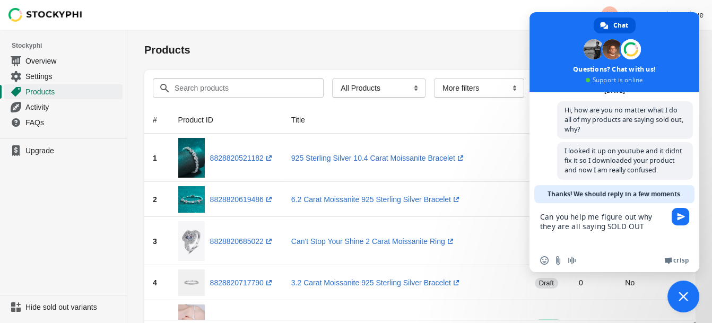
type textarea "Can you help me figure out why they are all saying SOLD OUT."
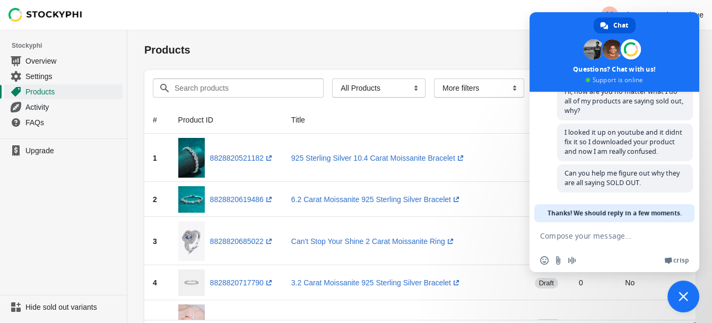
scroll to position [87, 0]
type textarea "c"
type textarea "[PERSON_NAME]"
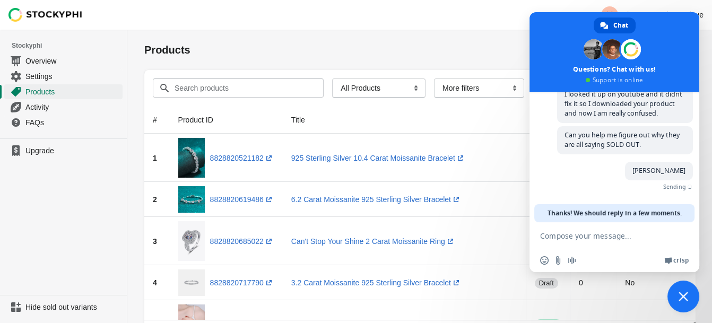
scroll to position [109, 0]
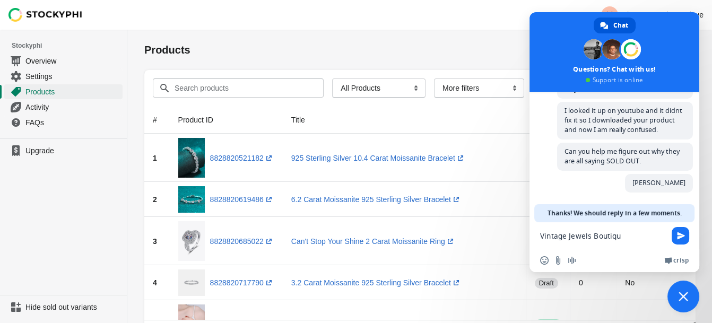
type textarea "Vintage Jewels Boutique"
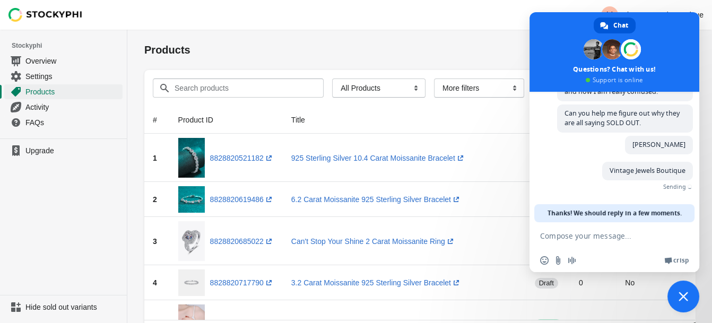
scroll to position [131, 0]
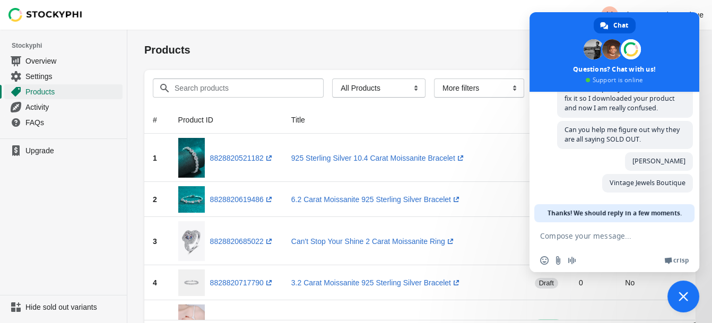
type textarea "1"
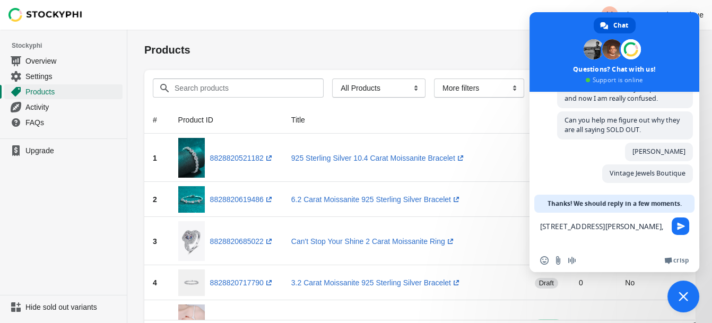
scroll to position [141, 0]
type textarea "[STREET_ADDRESS][PERSON_NAME]"
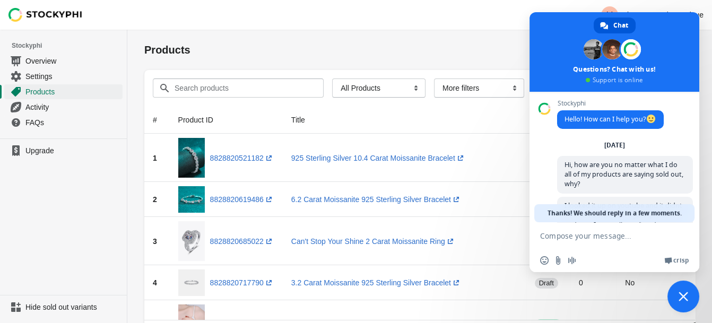
scroll to position [163, 0]
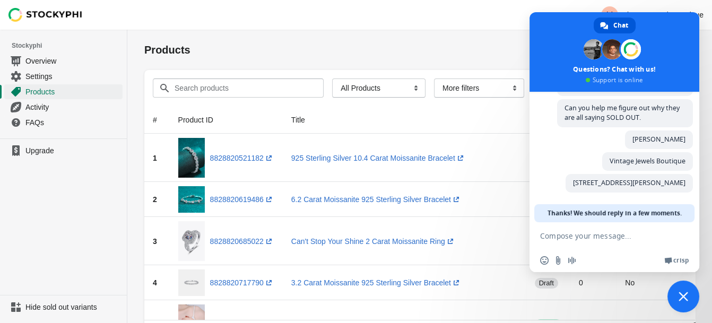
click at [607, 239] on textarea "Compose your message..." at bounding box center [603, 235] width 127 height 27
type textarea "Is anyone here?"
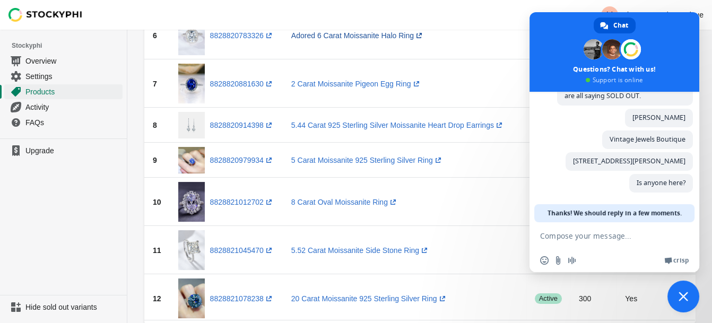
scroll to position [0, 0]
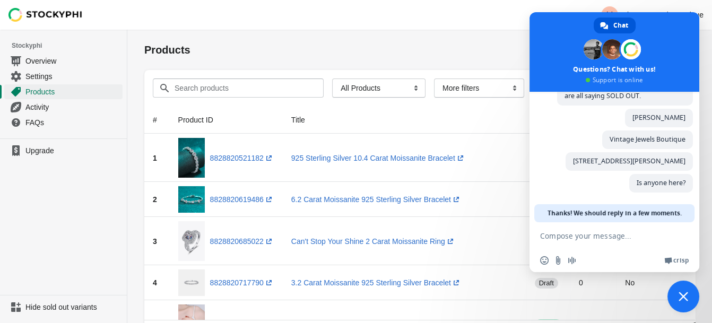
click at [509, 21] on div "V Vintage Jewels Boutique" at bounding box center [419, 15] width 585 height 30
click at [685, 296] on span "Close chat" at bounding box center [684, 297] width 10 height 10
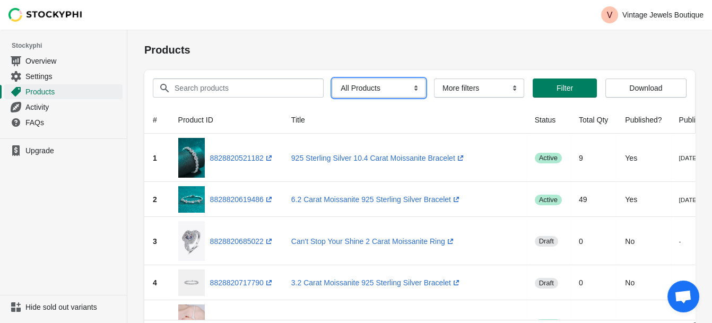
click at [425, 98] on select "All Products InStock InStock Published InStock Un-Published OOS OOS Published O…" at bounding box center [378, 88] width 93 height 19
select select "oos_published"
click at [366, 95] on select "All Products InStock InStock Published InStock Un-Published OOS OOS Published O…" at bounding box center [378, 88] width 93 height 19
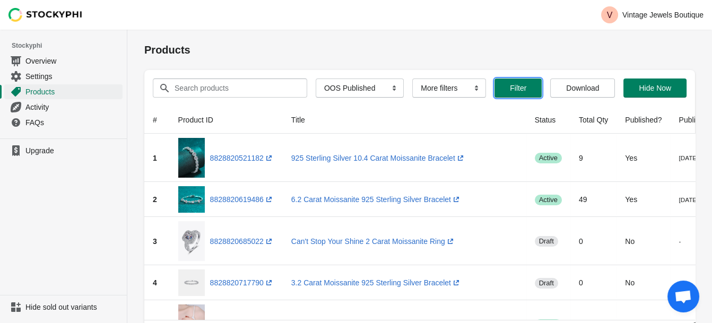
click at [526, 92] on span "Filter" at bounding box center [518, 88] width 16 height 8
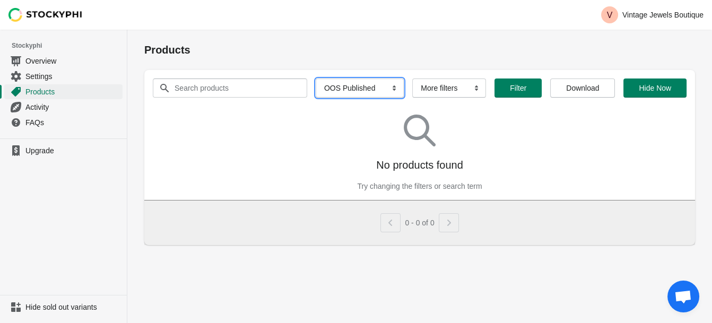
click at [404, 98] on select "All Products InStock InStock Published InStock Un-Published OOS OOS Published O…" at bounding box center [360, 88] width 88 height 19
click at [568, 192] on div "No products found Try changing the filters or search term" at bounding box center [420, 148] width 534 height 85
click at [599, 92] on span "Download" at bounding box center [582, 88] width 33 height 8
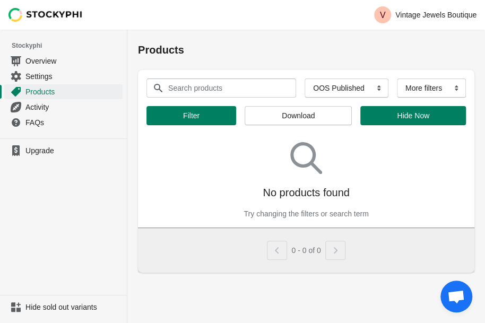
click at [466, 218] on div "Products Submit Search products Clear All Products InStock InStock Published In…" at bounding box center [306, 151] width 358 height 243
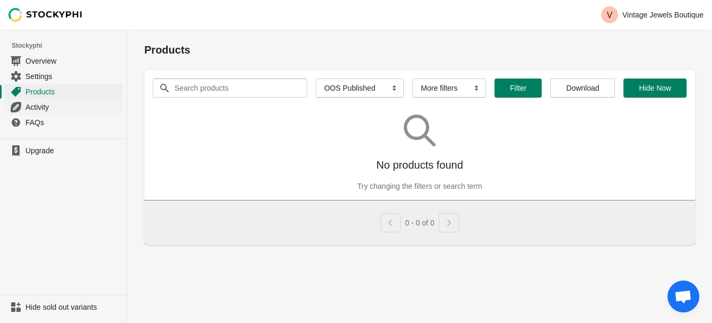
click at [46, 112] on span "Activity" at bounding box center [72, 107] width 95 height 11
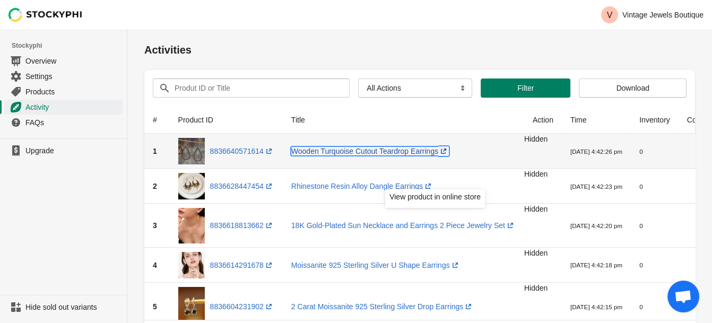
click at [449, 155] on link "Wooden Turquoise Cutout Teardrop Earrings (opens a new window)" at bounding box center [370, 151] width 158 height 8
click at [411, 155] on link "Wooden Turquoise Cutout Teardrop Earrings (opens a new window)" at bounding box center [370, 151] width 158 height 8
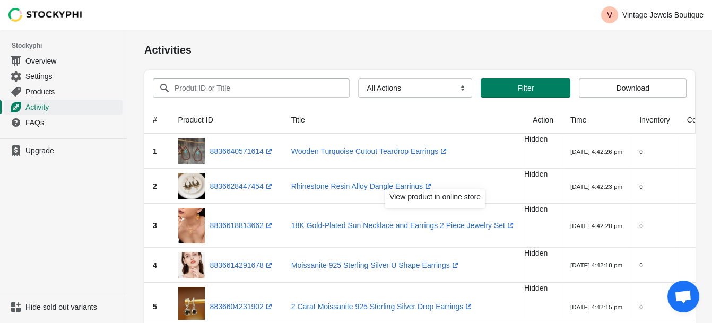
click at [445, 134] on th "Title" at bounding box center [403, 120] width 241 height 28
click at [540, 98] on button "Filter" at bounding box center [526, 88] width 90 height 19
click at [472, 98] on select "All Actions Hide Products Show Products Redirect Products Send Notification" at bounding box center [415, 88] width 114 height 19
click at [524, 134] on th "Title" at bounding box center [403, 120] width 241 height 28
click at [49, 66] on span "Overview" at bounding box center [72, 61] width 95 height 11
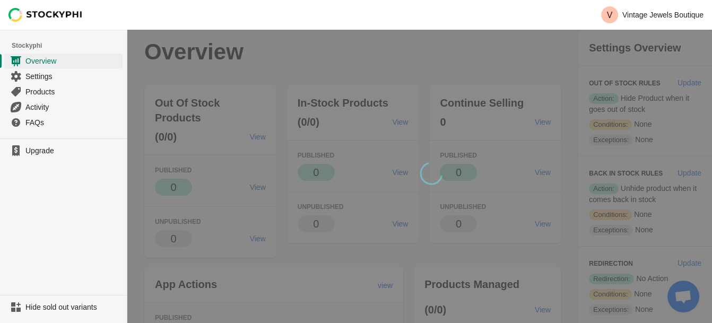
scroll to position [186, 0]
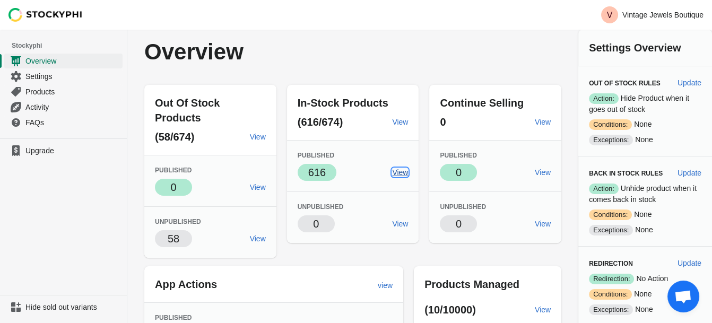
click at [408, 177] on span "View" at bounding box center [400, 172] width 16 height 8
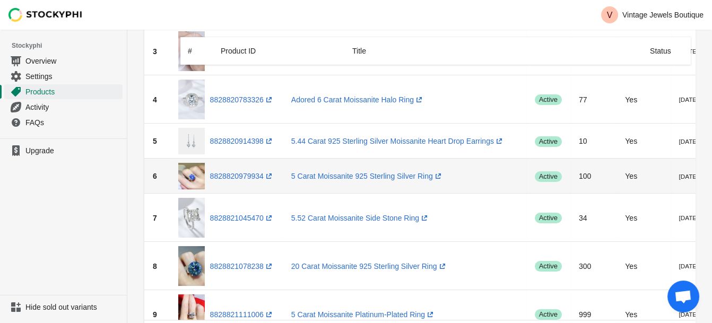
scroll to position [353, 0]
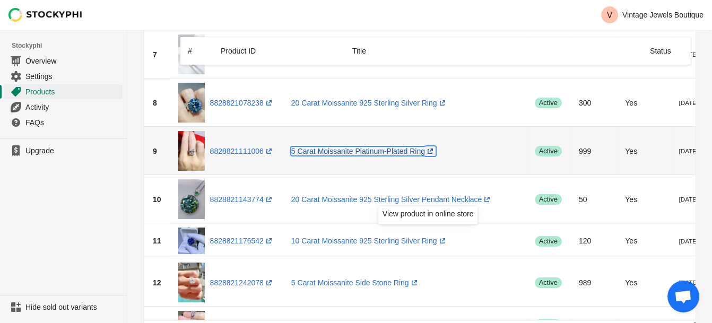
click at [430, 155] on link "5 Carat Moissanite Platinum-Plated Ring (opens a new window)" at bounding box center [363, 151] width 144 height 8
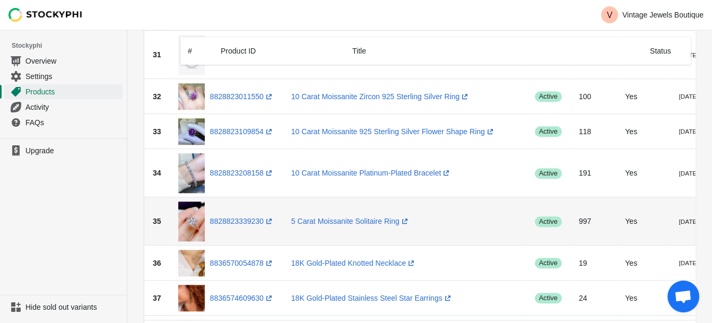
scroll to position [1592, 0]
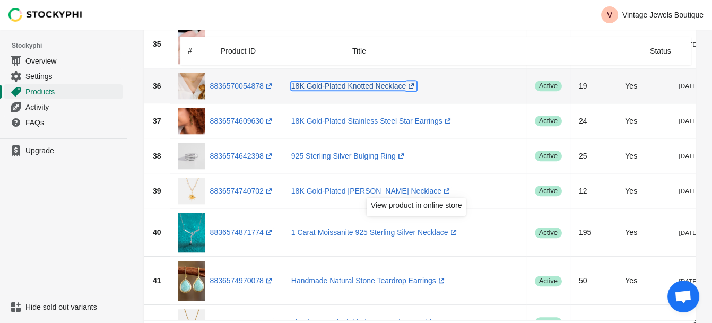
click at [416, 90] on link "18K Gold-Plated Knotted Necklace (opens a new window)" at bounding box center [353, 86] width 125 height 8
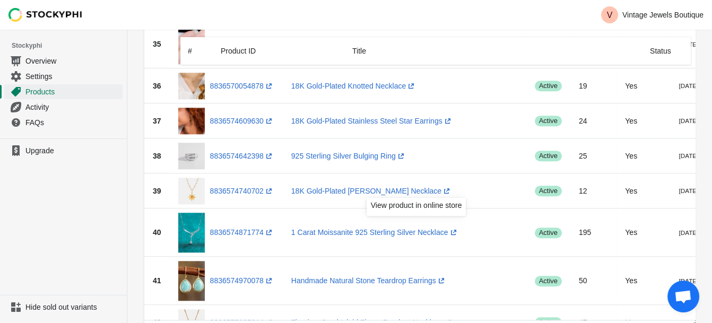
click at [127, 158] on div "Upgrade" at bounding box center [63, 150] width 127 height 15
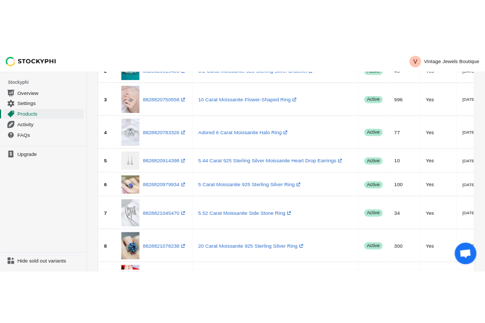
scroll to position [0, 0]
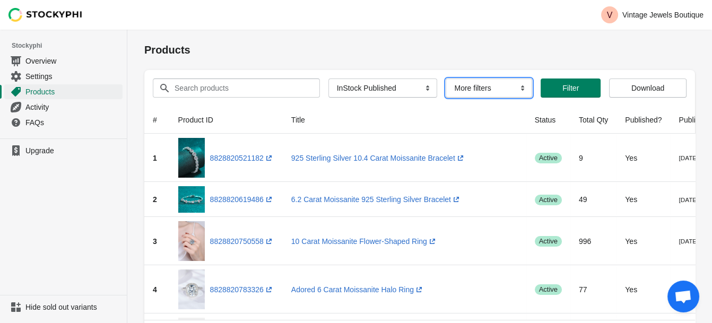
click at [532, 98] on select "More filters Delayed product hide" at bounding box center [489, 88] width 86 height 19
click at [548, 57] on h1 "Products" at bounding box center [419, 49] width 551 height 15
click at [649, 92] on span "Download" at bounding box center [647, 88] width 33 height 8
